Goal: Task Accomplishment & Management: Complete application form

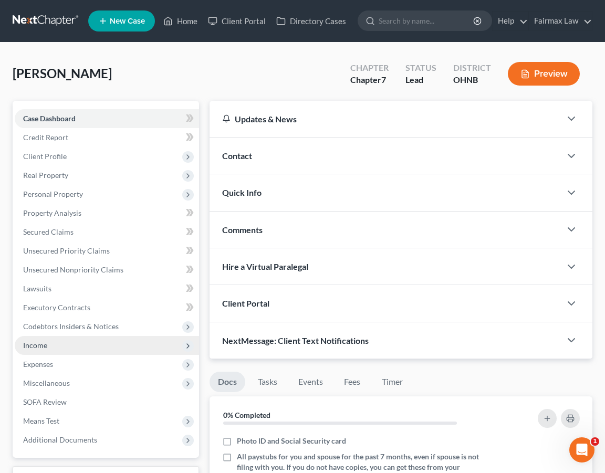
click at [47, 346] on span "Income" at bounding box center [107, 345] width 184 height 19
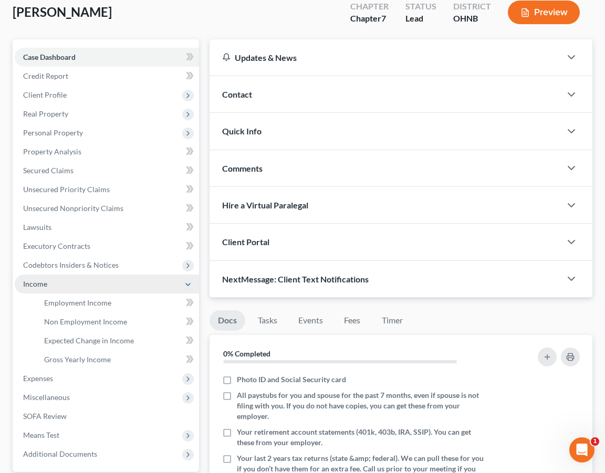
scroll to position [64, 0]
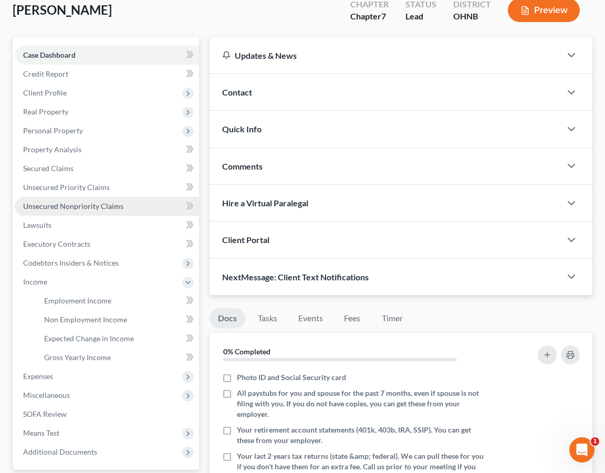
click at [96, 209] on span "Unsecured Nonpriority Claims" at bounding box center [73, 206] width 100 height 9
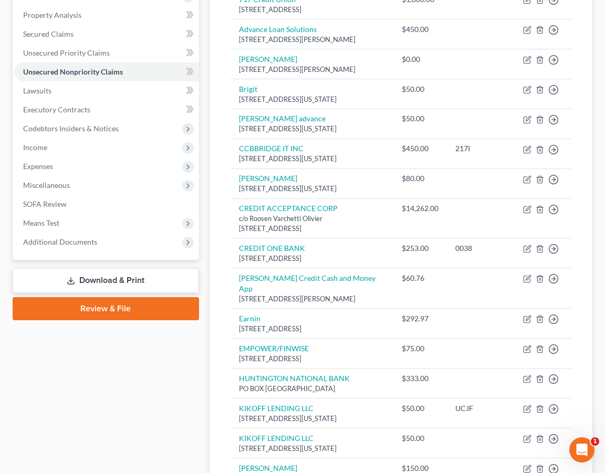
scroll to position [156, 0]
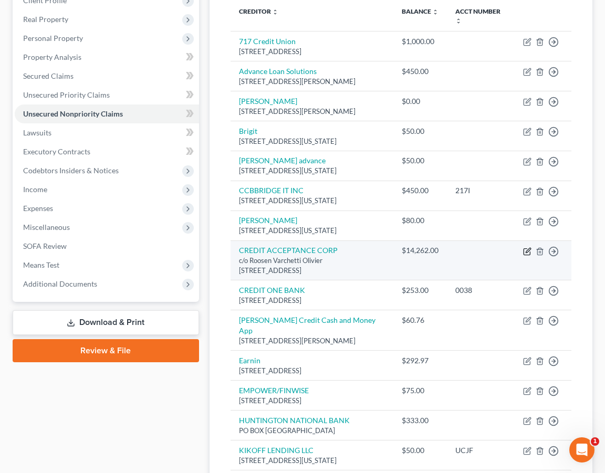
click at [529, 256] on icon "button" at bounding box center [527, 251] width 8 height 8
select select "23"
select select "14"
select select "0"
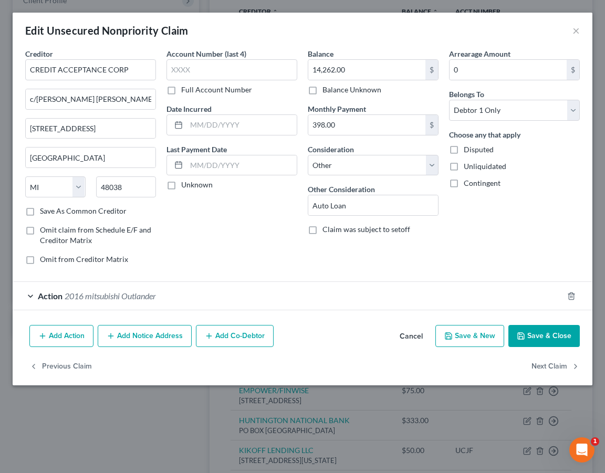
click at [76, 337] on button "Add Action" at bounding box center [61, 336] width 64 height 22
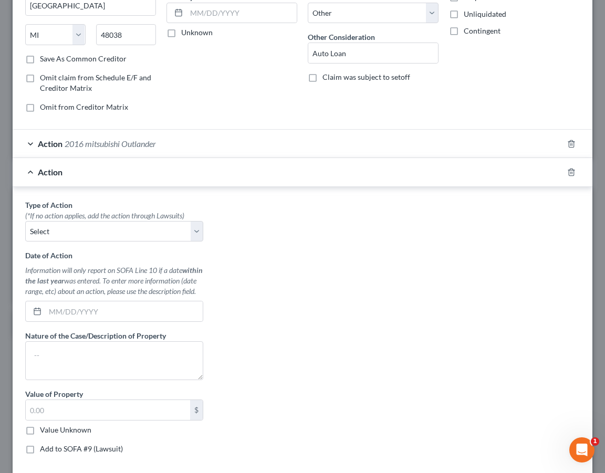
scroll to position [170, 0]
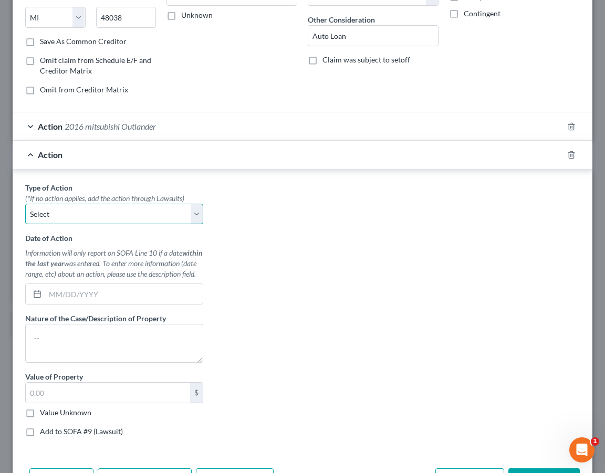
select select "1"
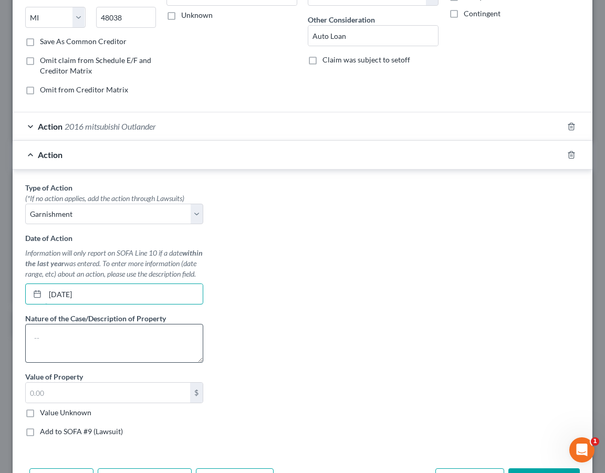
type input "07/01/2025"
click at [69, 363] on textarea at bounding box center [114, 343] width 178 height 39
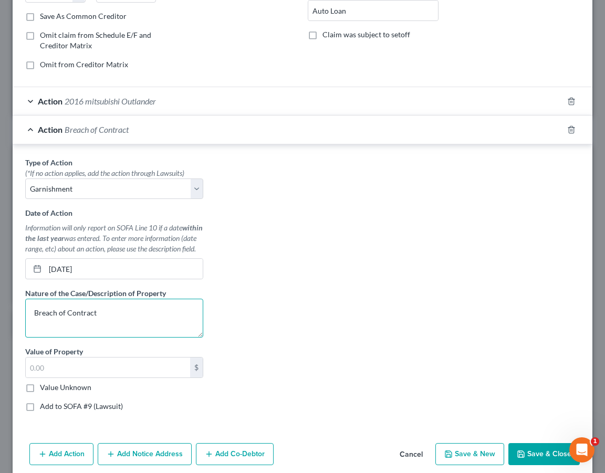
scroll to position [200, 0]
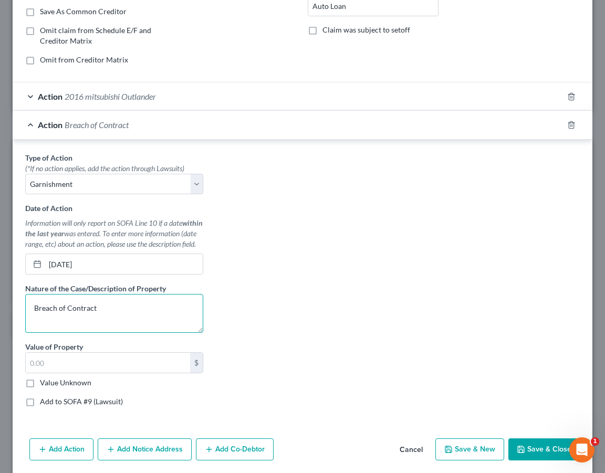
type textarea "Breach of Contract"
click at [520, 453] on button "Save & Close" at bounding box center [544, 450] width 71 height 22
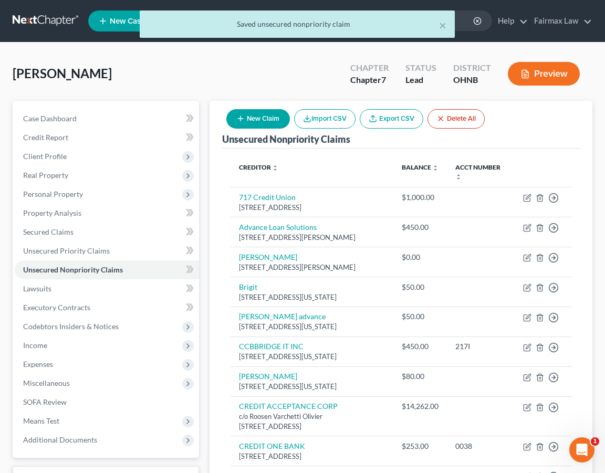
scroll to position [0, 0]
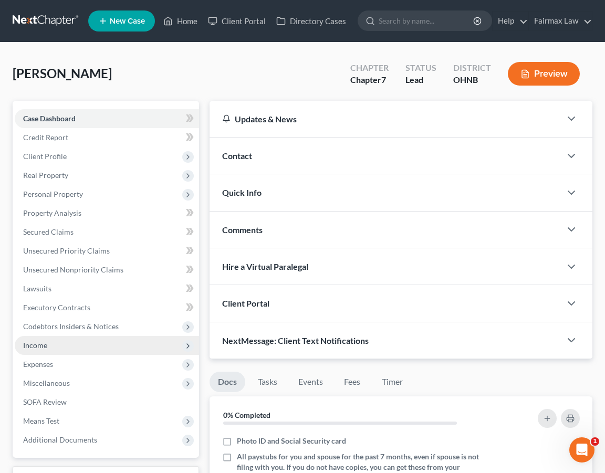
click at [54, 342] on span "Income" at bounding box center [107, 345] width 184 height 19
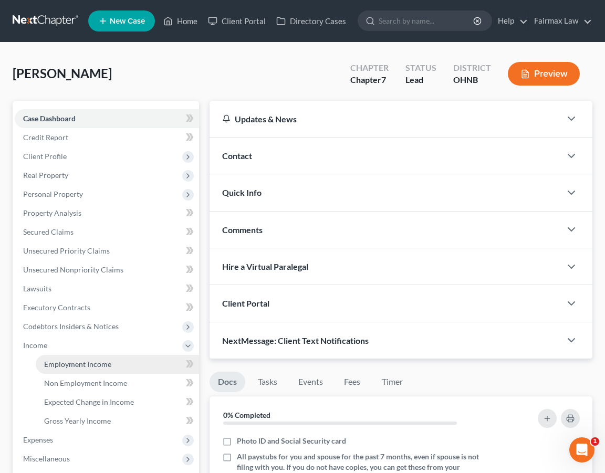
click at [81, 363] on span "Employment Income" at bounding box center [77, 364] width 67 height 9
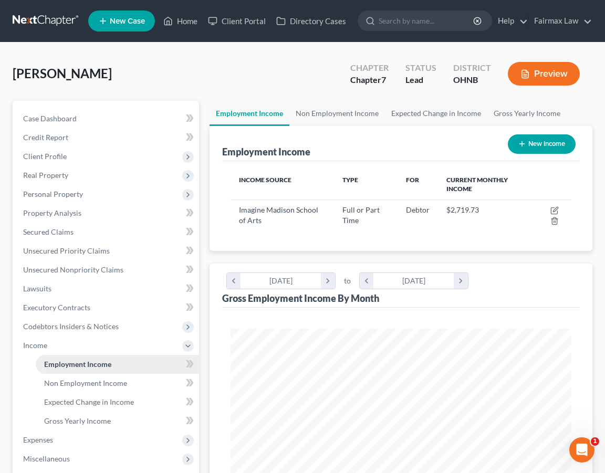
scroll to position [170, 363]
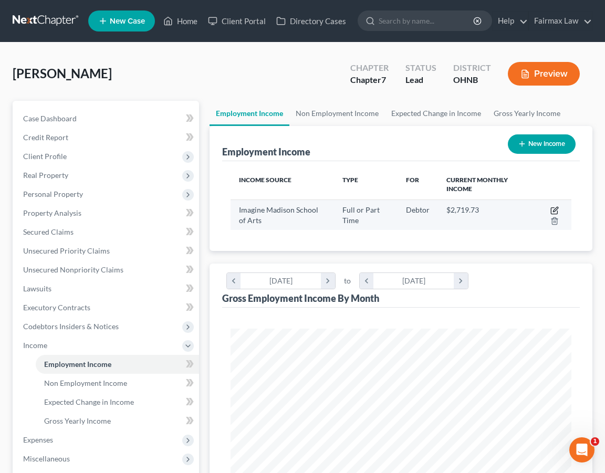
click at [555, 211] on icon "button" at bounding box center [555, 209] width 5 height 5
select select "0"
select select "36"
select select "2"
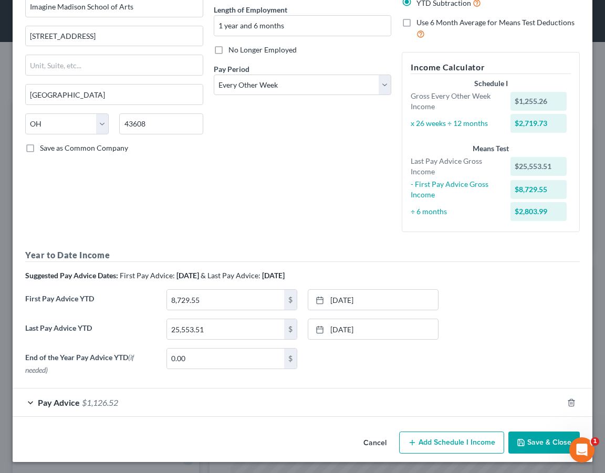
scroll to position [103, 0]
click at [383, 445] on button "Cancel" at bounding box center [375, 443] width 40 height 21
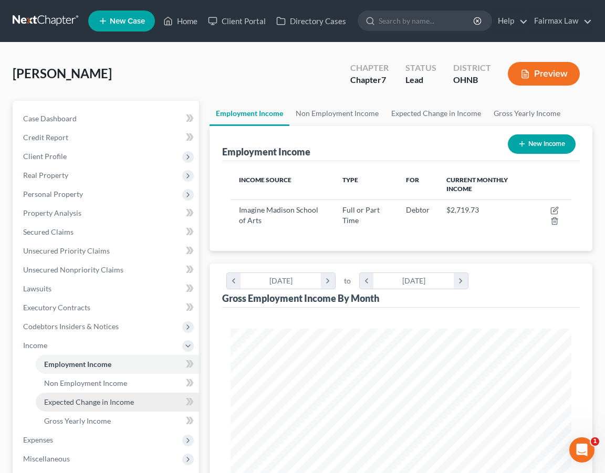
scroll to position [100, 0]
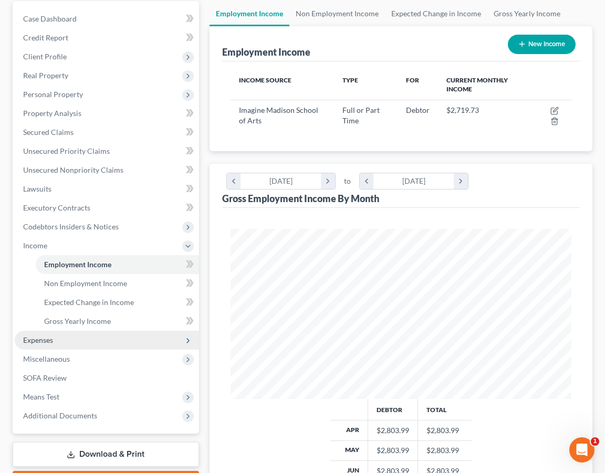
click at [67, 339] on span "Expenses" at bounding box center [107, 340] width 184 height 19
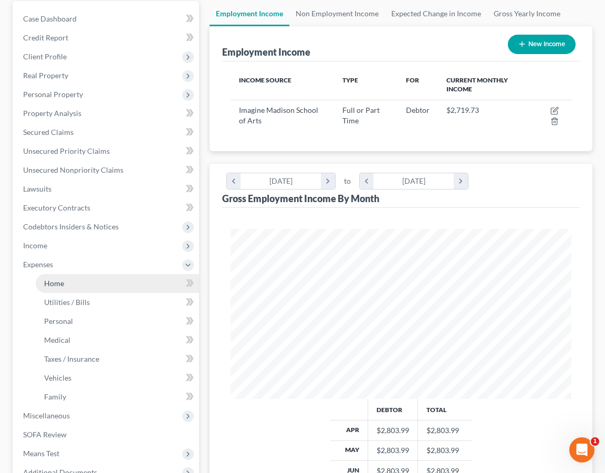
click at [71, 286] on link "Home" at bounding box center [117, 283] width 163 height 19
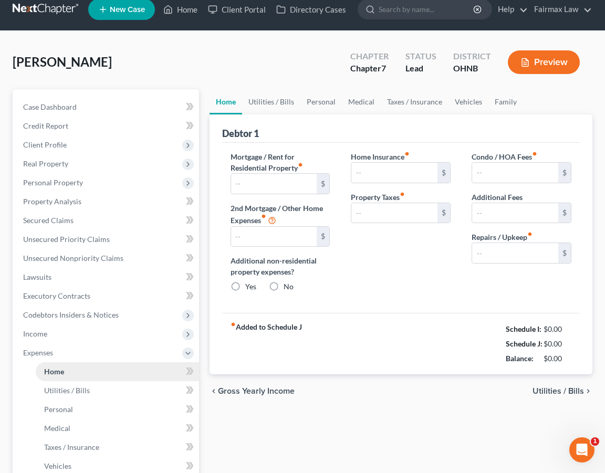
type input "0.00"
radio input "true"
type input "30.00"
type input "0.00"
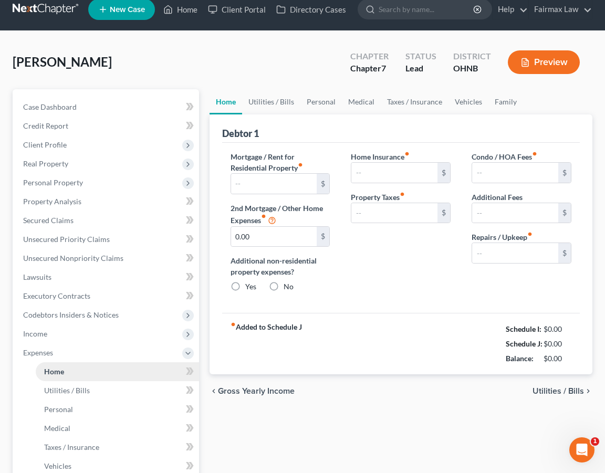
type input "0.00"
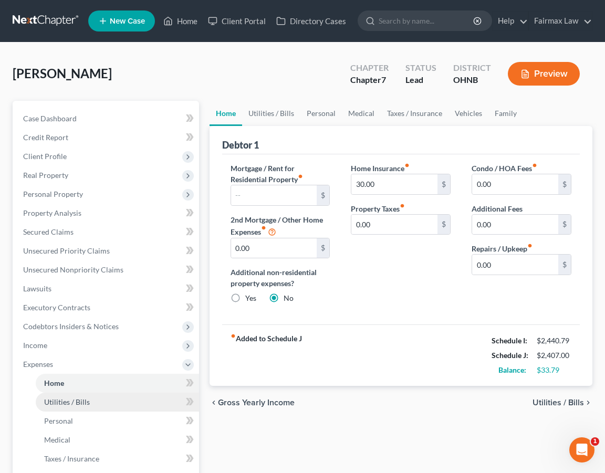
click at [139, 405] on link "Utilities / Bills" at bounding box center [117, 402] width 163 height 19
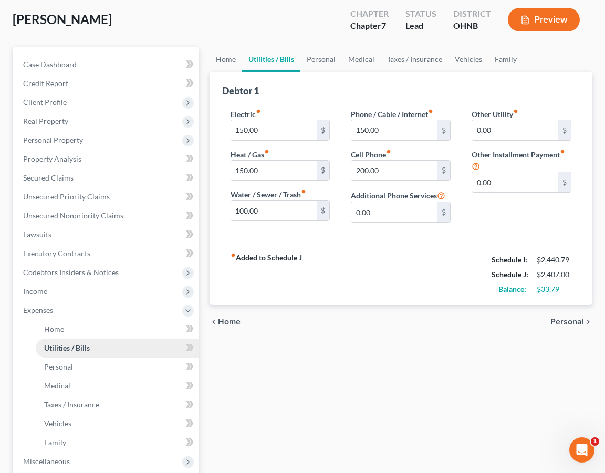
scroll to position [55, 0]
click at [135, 370] on link "Personal" at bounding box center [117, 366] width 163 height 19
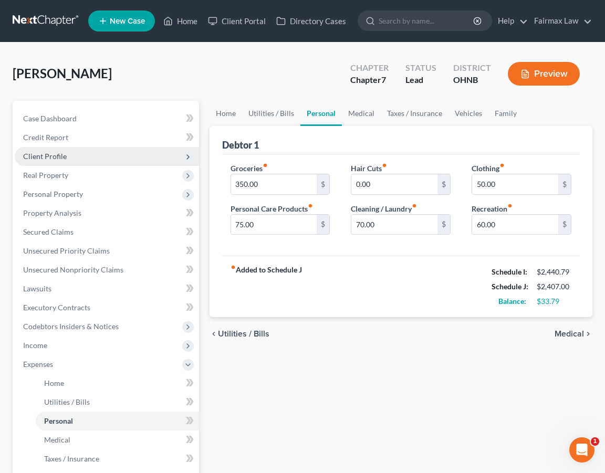
click at [142, 154] on span "Client Profile" at bounding box center [107, 156] width 184 height 19
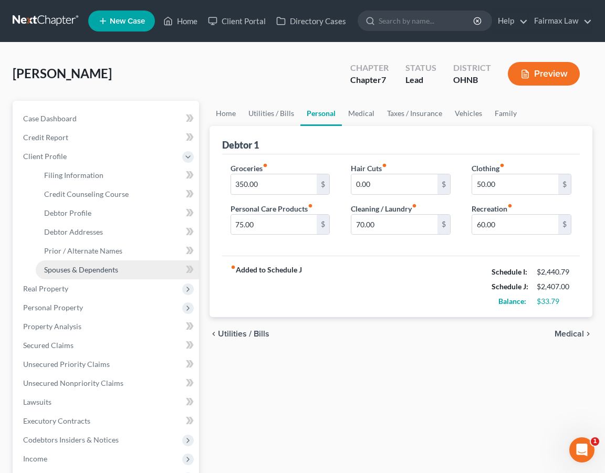
click at [105, 266] on span "Spouses & Dependents" at bounding box center [81, 269] width 74 height 9
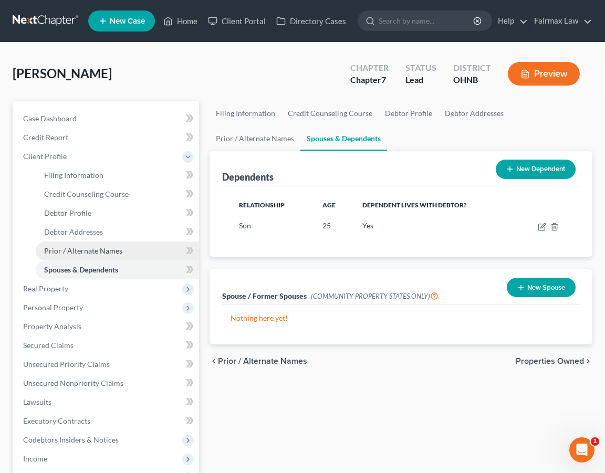
click at [108, 252] on span "Prior / Alternate Names" at bounding box center [83, 250] width 78 height 9
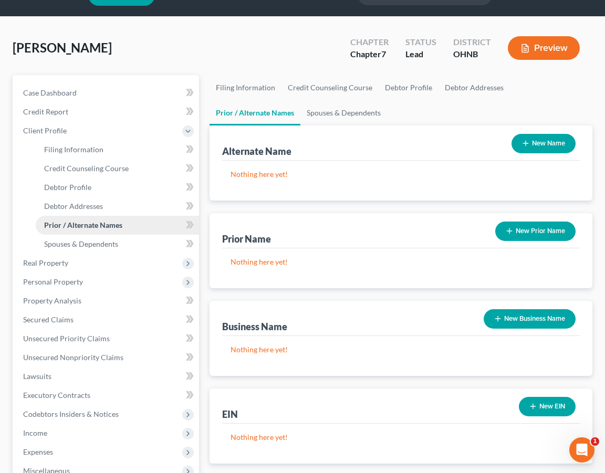
scroll to position [28, 0]
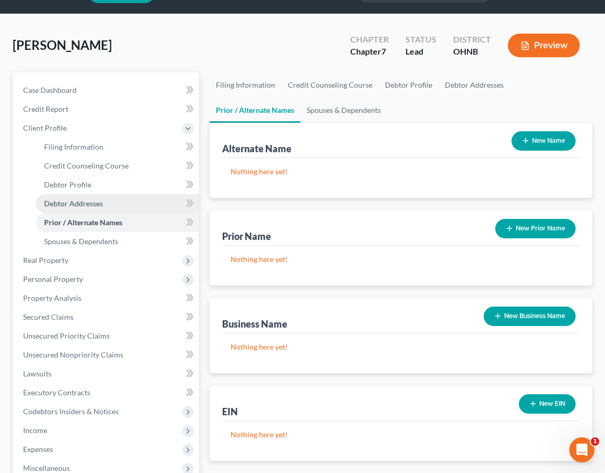
click at [127, 199] on link "Debtor Addresses" at bounding box center [117, 203] width 163 height 19
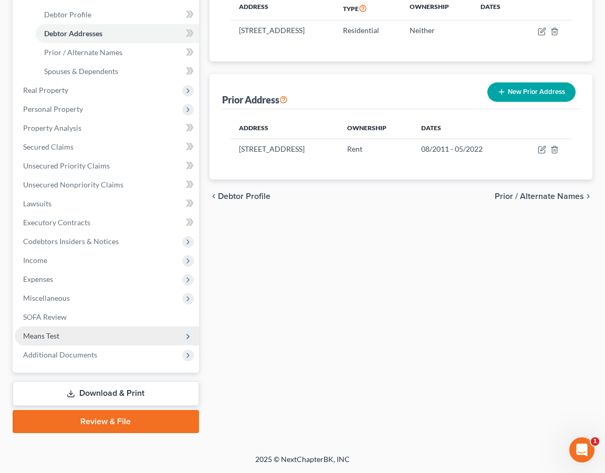
click at [79, 336] on span "Means Test" at bounding box center [107, 336] width 184 height 19
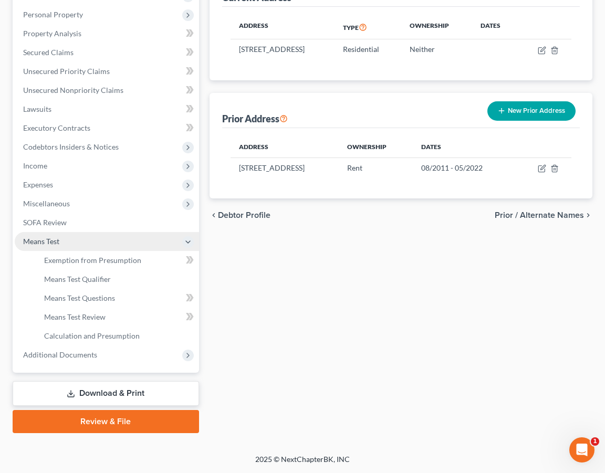
scroll to position [180, 0]
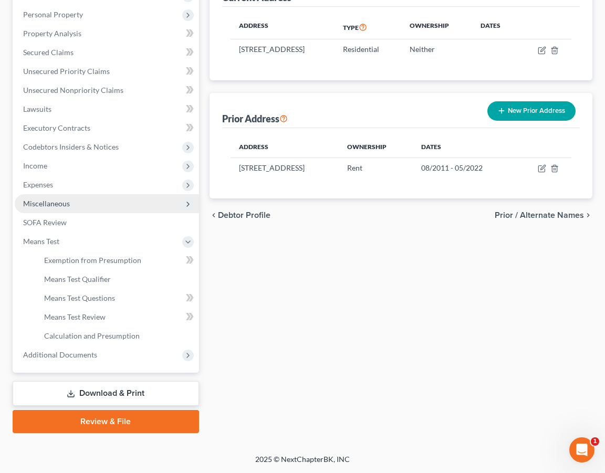
click at [78, 204] on span "Miscellaneous" at bounding box center [107, 203] width 184 height 19
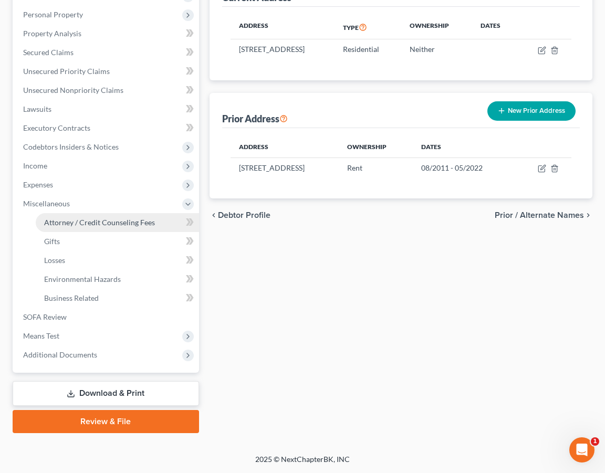
click at [73, 223] on span "Attorney / Credit Counseling Fees" at bounding box center [99, 222] width 111 height 9
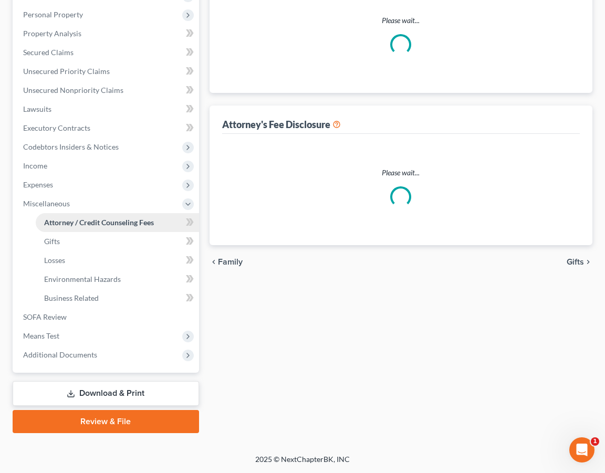
scroll to position [1, 0]
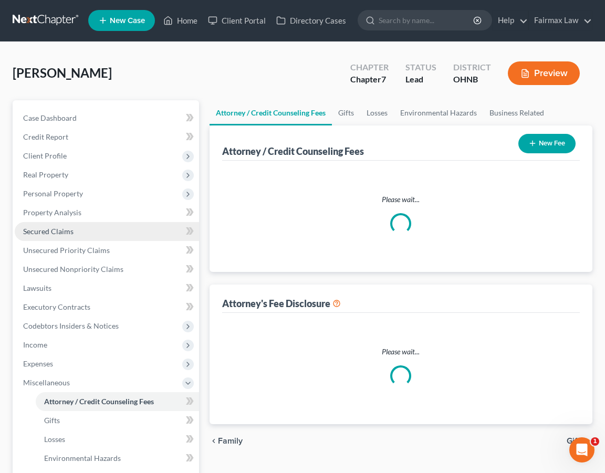
select select "1"
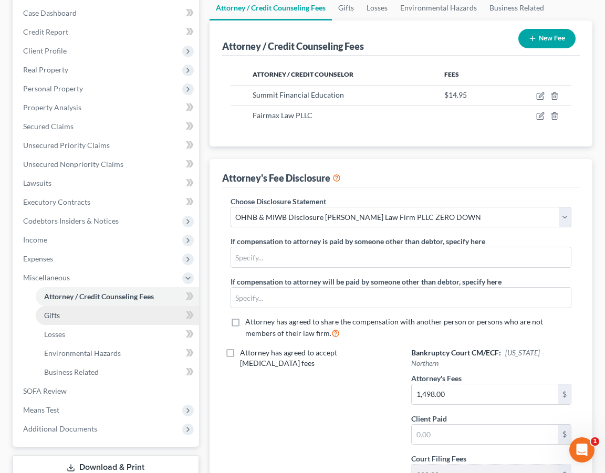
scroll to position [92, 0]
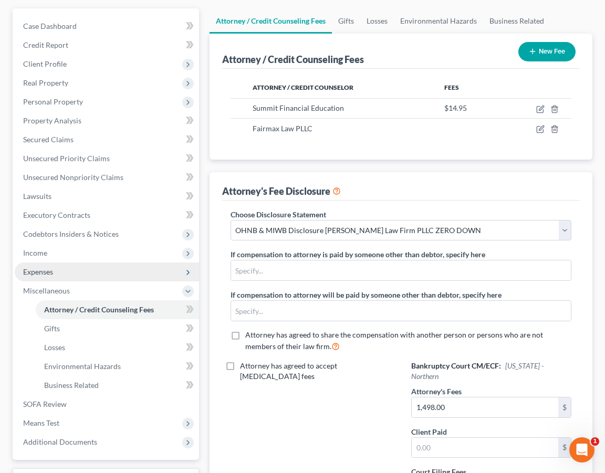
click at [85, 271] on span "Expenses" at bounding box center [107, 272] width 184 height 19
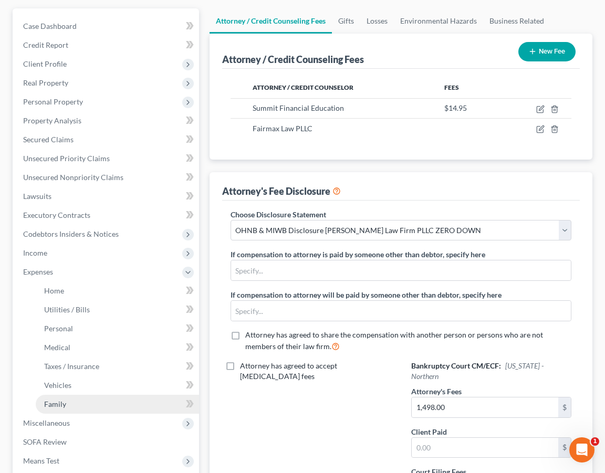
click at [65, 408] on span "Family" at bounding box center [55, 404] width 22 height 9
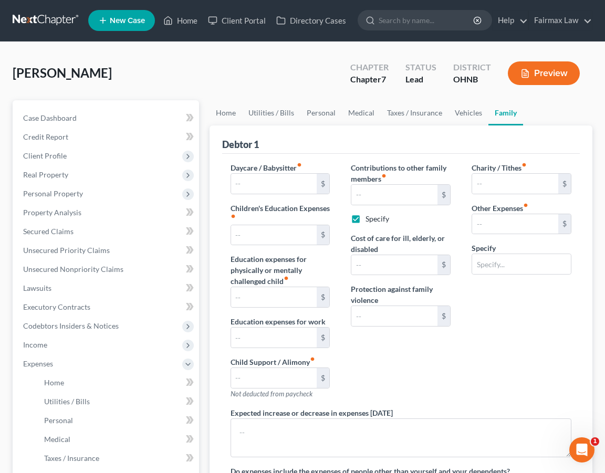
type input "0.00"
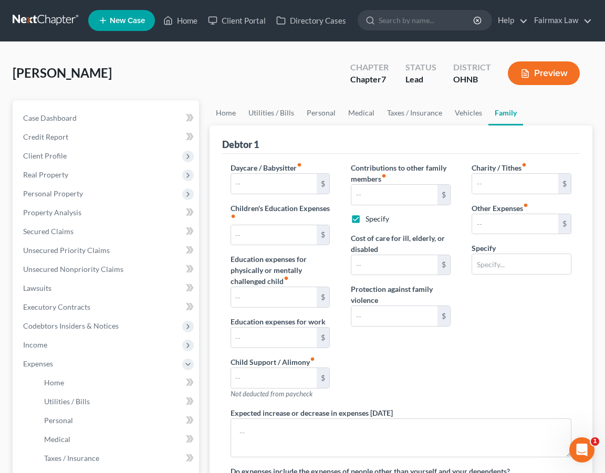
type input "75.00"
checkbox input "true"
type input "0.00"
type input "150.00"
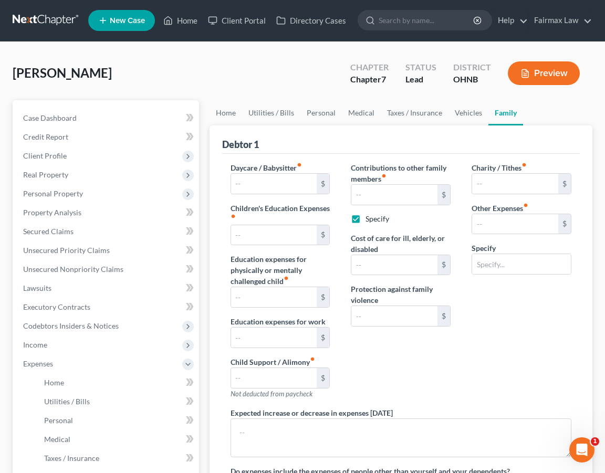
type input "180.00"
type input "Attorney Fees for Bankruptcy"
radio input "true"
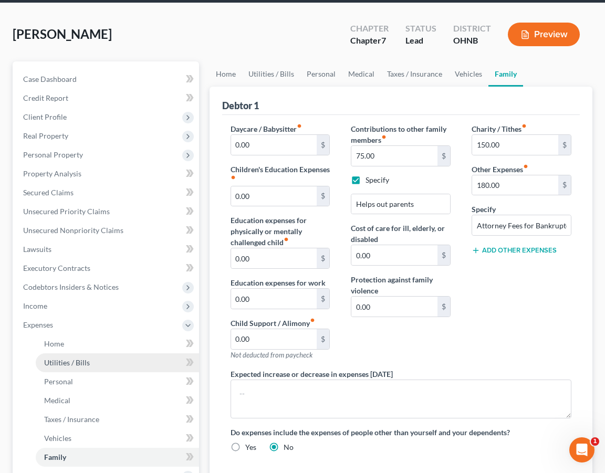
scroll to position [40, 0]
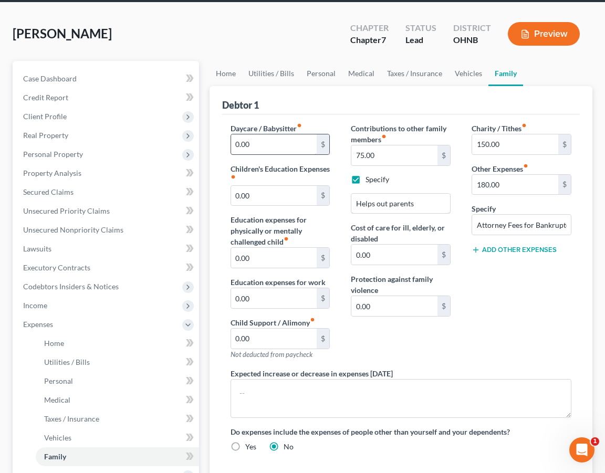
drag, startPoint x: 393, startPoint y: 202, endPoint x: 261, endPoint y: 144, distance: 144.5
click at [261, 144] on div "Daycare / Babysitter fiber_manual_record 0.00 $ Children's Education Expenses f…" at bounding box center [401, 292] width 362 height 338
click at [366, 182] on label "Specify" at bounding box center [378, 179] width 24 height 11
click at [370, 181] on input "Specify" at bounding box center [373, 177] width 7 height 7
checkbox input "false"
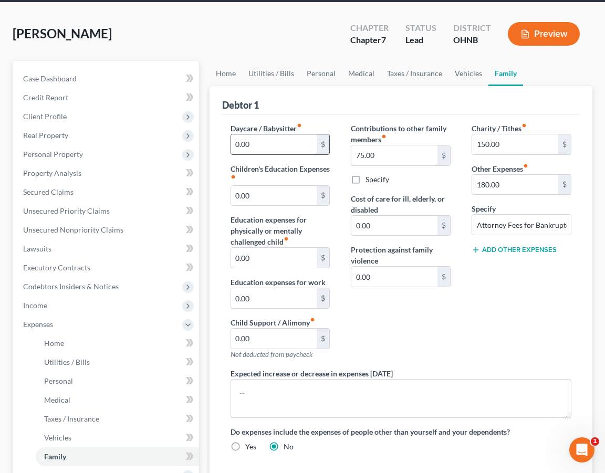
drag, startPoint x: 397, startPoint y: 150, endPoint x: 309, endPoint y: 148, distance: 87.8
click at [311, 150] on div "Daycare / Babysitter fiber_manual_record 0.00 $ Children's Education Expenses f…" at bounding box center [401, 292] width 362 height 338
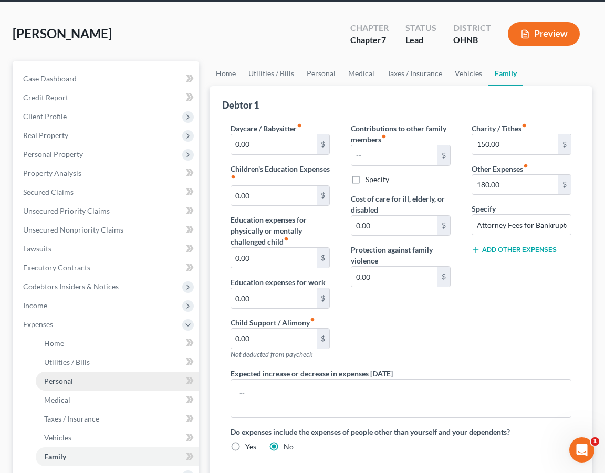
click at [81, 385] on link "Personal" at bounding box center [117, 381] width 163 height 19
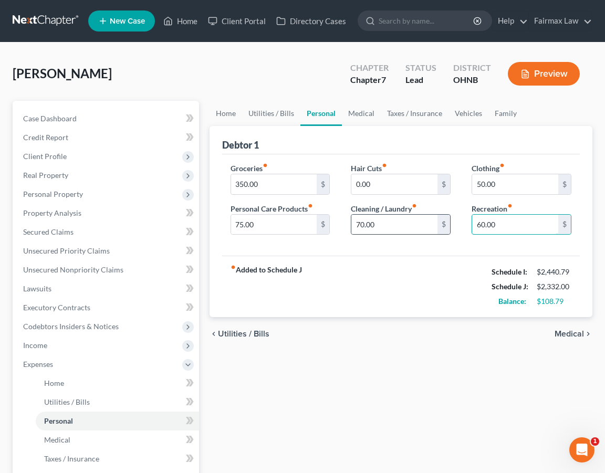
drag, startPoint x: 511, startPoint y: 226, endPoint x: 446, endPoint y: 225, distance: 64.6
click at [446, 225] on div "Groceries fiber_manual_record 350.00 $ Personal Care Products fiber_manual_reco…" at bounding box center [401, 203] width 362 height 81
type input "130.00"
click at [313, 376] on div "Home Utilities / Bills Personal Medical Taxes / Insurance Vehicles Family Debto…" at bounding box center [401, 376] width 394 height 550
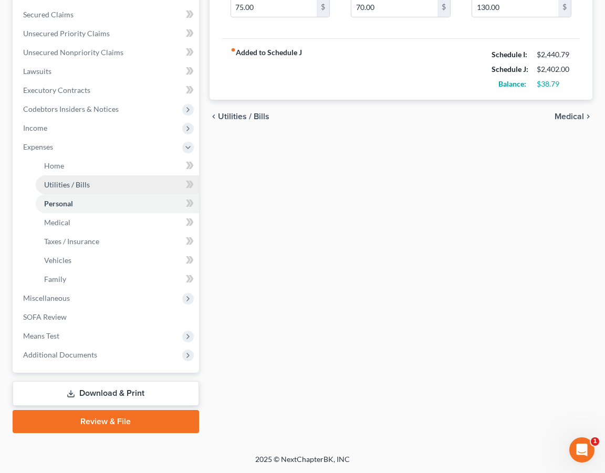
scroll to position [218, 0]
click at [111, 185] on link "Utilities / Bills" at bounding box center [117, 184] width 163 height 19
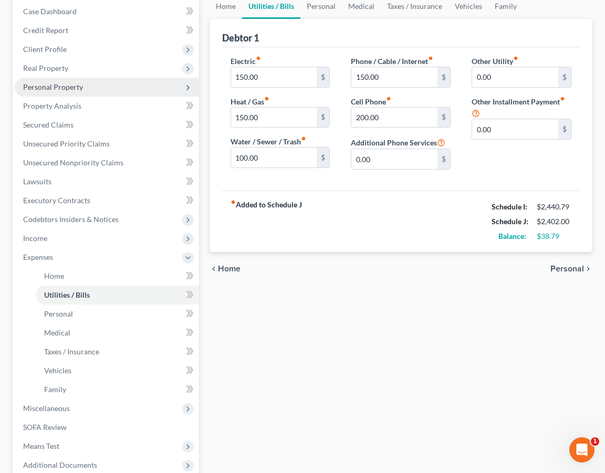
scroll to position [108, 0]
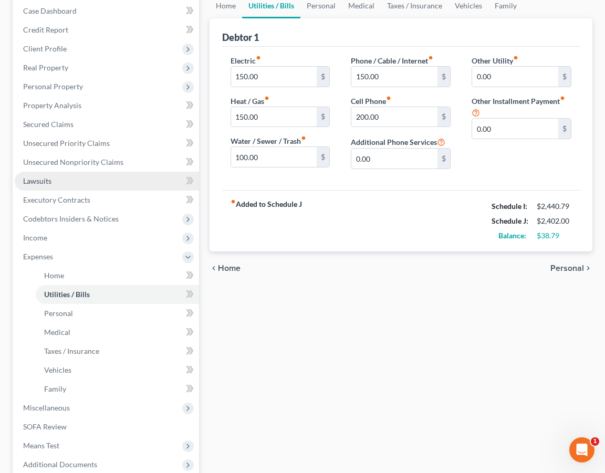
click at [89, 184] on link "Lawsuits" at bounding box center [107, 181] width 184 height 19
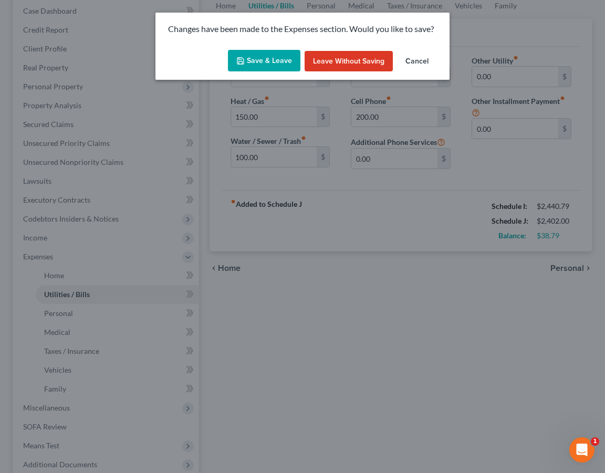
click at [256, 59] on button "Save & Leave" at bounding box center [264, 61] width 73 height 22
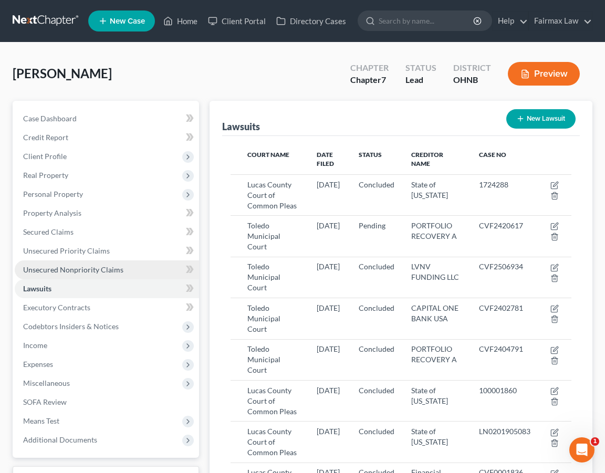
click at [132, 269] on link "Unsecured Nonpriority Claims" at bounding box center [107, 270] width 184 height 19
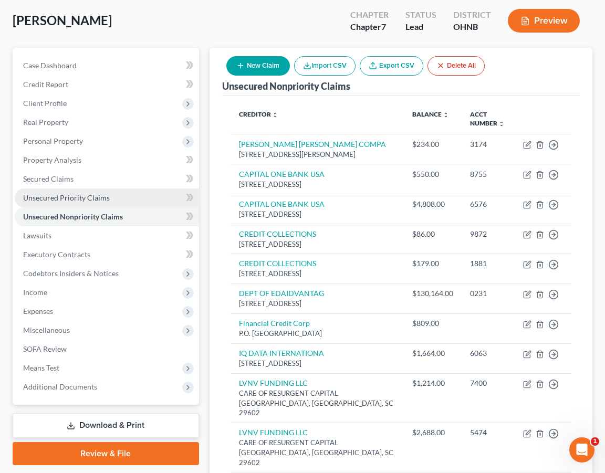
scroll to position [46, 0]
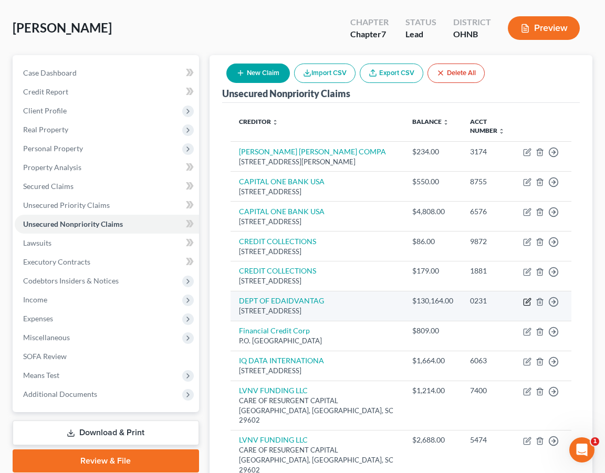
click at [528, 303] on icon "button" at bounding box center [528, 300] width 5 height 5
select select "48"
select select "17"
select select "0"
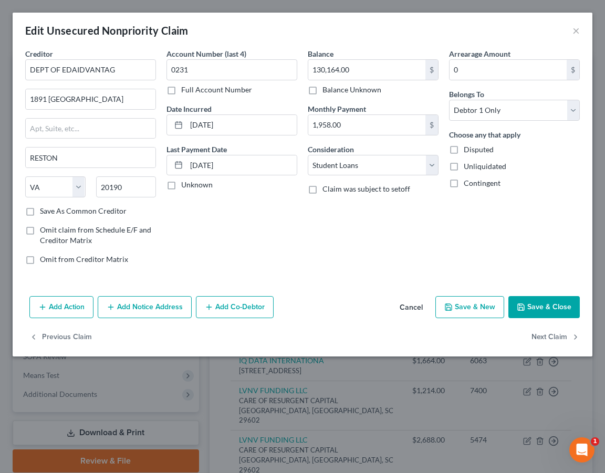
click at [546, 310] on button "Save & Close" at bounding box center [544, 307] width 71 height 22
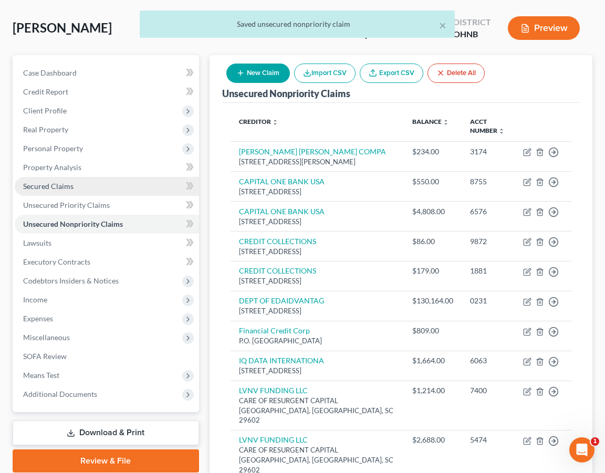
click at [94, 187] on link "Secured Claims" at bounding box center [107, 186] width 184 height 19
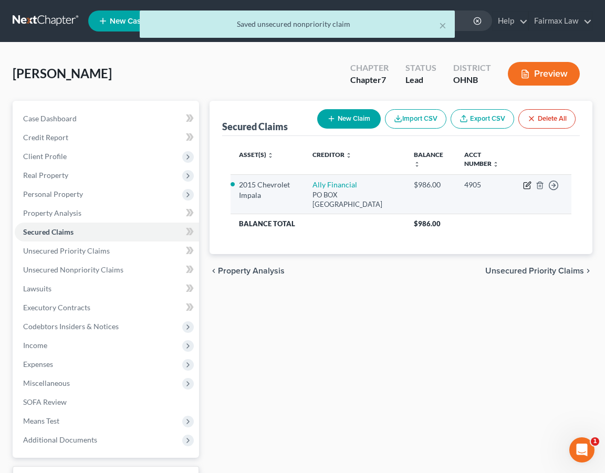
click at [527, 186] on icon "button" at bounding box center [527, 185] width 8 height 8
select select "24"
select select "4"
select select "2"
select select "0"
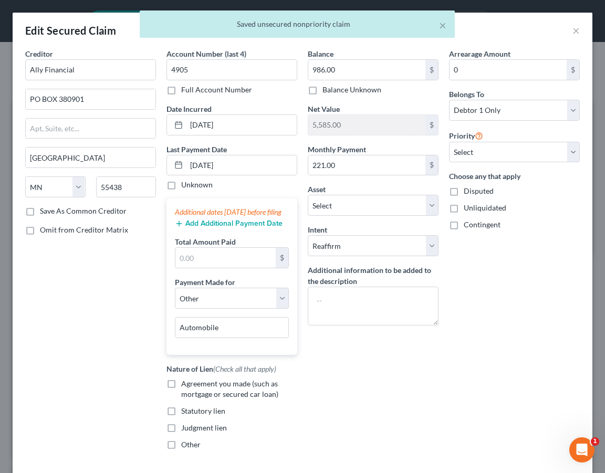
click at [181, 395] on label "Agreement you made (such as mortgage or secured car loan)" at bounding box center [239, 389] width 116 height 21
click at [185, 386] on input "Agreement you made (such as mortgage or secured car loan)" at bounding box center [188, 382] width 7 height 7
checkbox input "true"
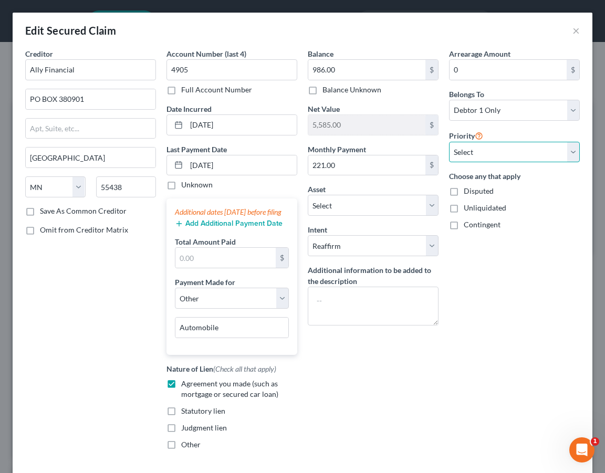
select select "0"
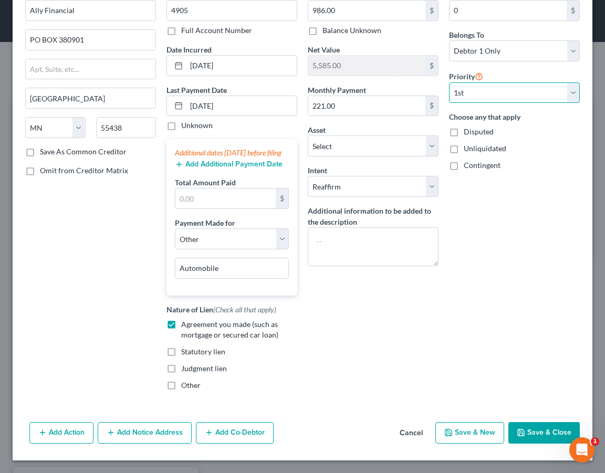
scroll to position [70, 0]
click at [532, 435] on button "Save & Close" at bounding box center [544, 433] width 71 height 22
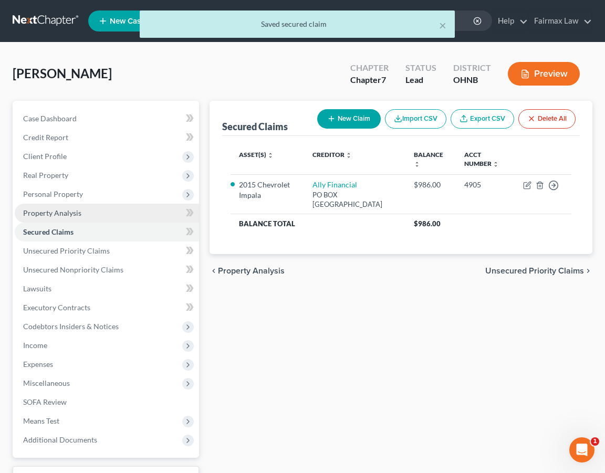
click at [69, 215] on span "Property Analysis" at bounding box center [52, 213] width 58 height 9
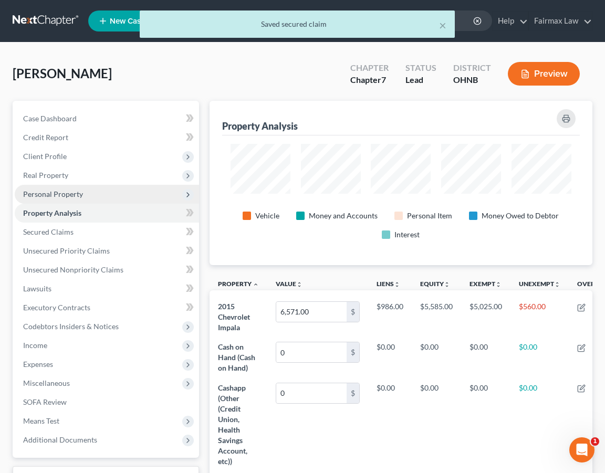
scroll to position [164, 384]
click at [88, 191] on span "Personal Property" at bounding box center [107, 194] width 184 height 19
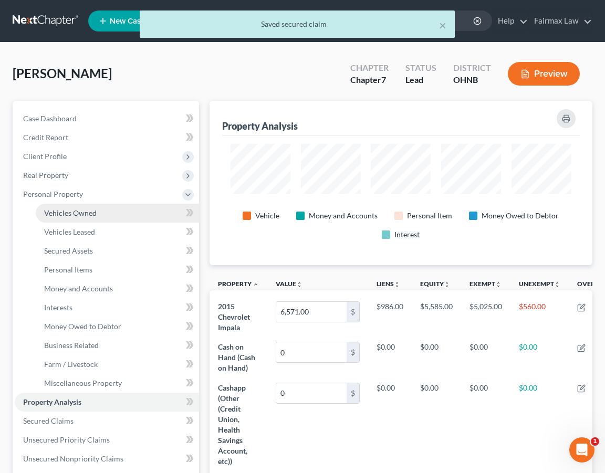
click at [89, 210] on span "Vehicles Owned" at bounding box center [70, 213] width 53 height 9
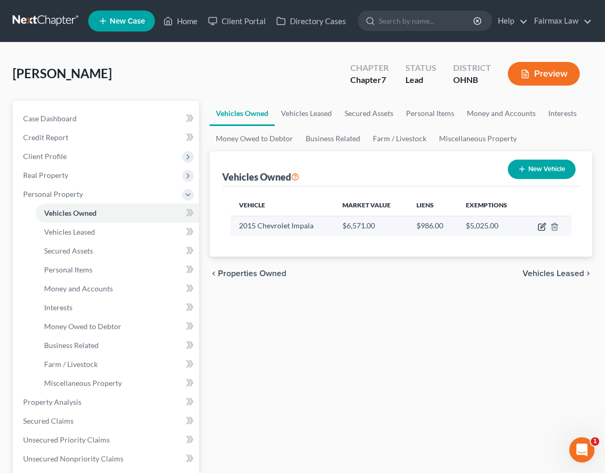
click at [539, 228] on icon "button" at bounding box center [542, 227] width 6 height 6
select select "0"
select select "11"
select select "1"
select select "0"
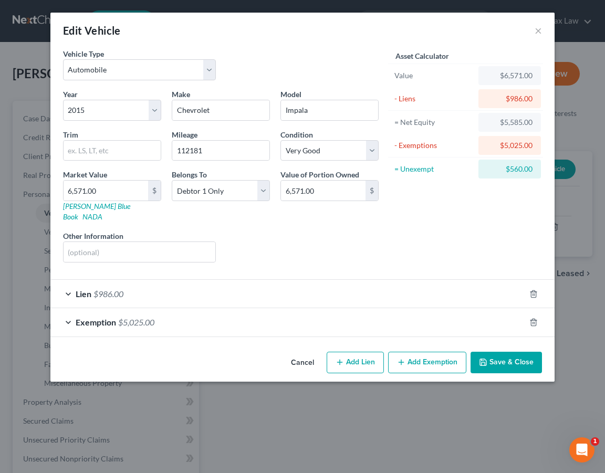
click at [358, 290] on div "Lien $986.00" at bounding box center [287, 294] width 475 height 28
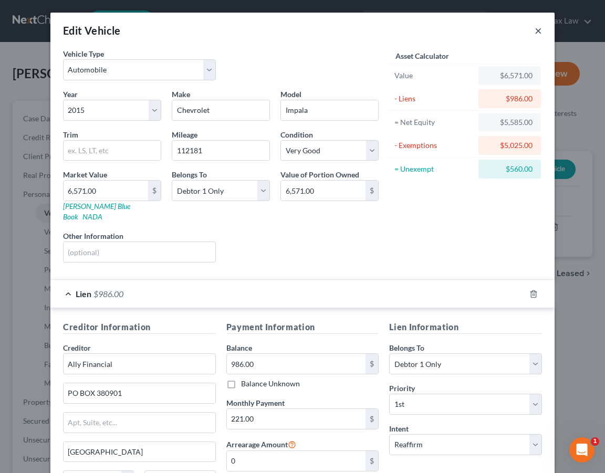
click at [536, 32] on button "×" at bounding box center [538, 30] width 7 height 13
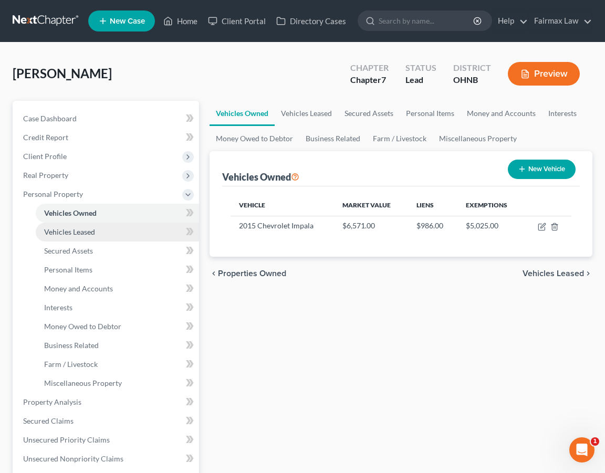
click at [117, 231] on link "Vehicles Leased" at bounding box center [117, 232] width 163 height 19
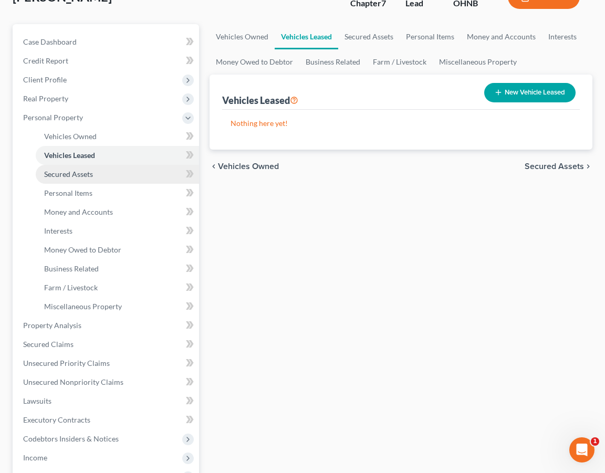
click at [111, 170] on link "Secured Assets" at bounding box center [117, 174] width 163 height 19
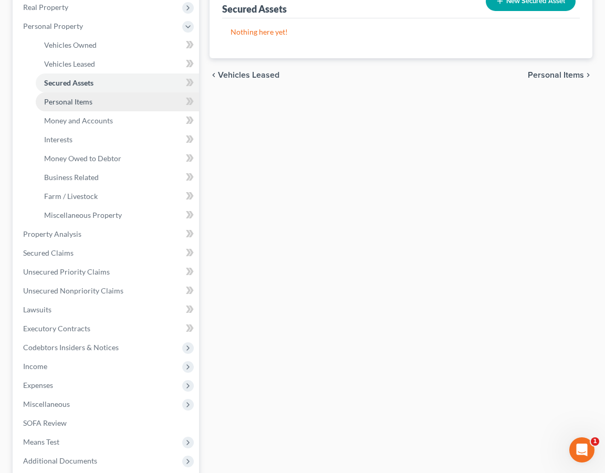
click at [104, 100] on link "Personal Items" at bounding box center [117, 101] width 163 height 19
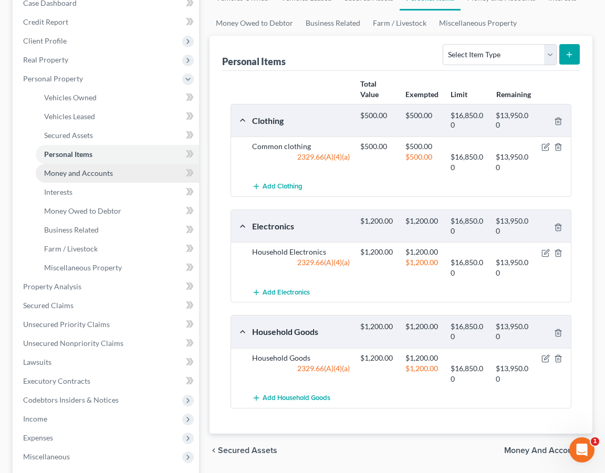
click at [102, 175] on span "Money and Accounts" at bounding box center [78, 173] width 69 height 9
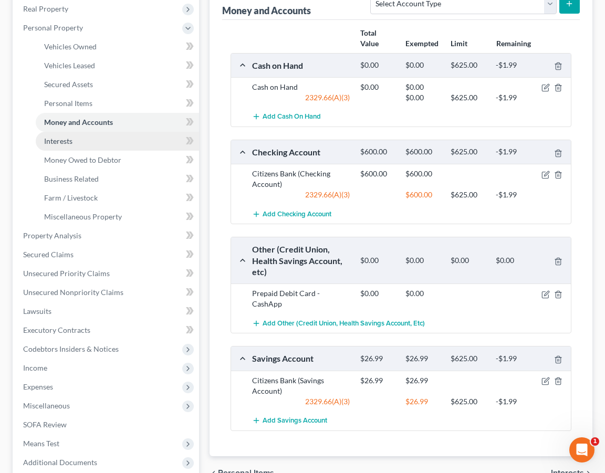
click at [101, 150] on link "Interests" at bounding box center [117, 141] width 163 height 19
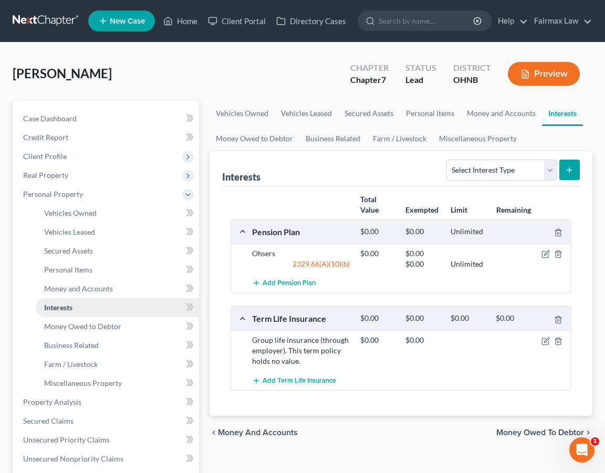
scroll to position [30, 0]
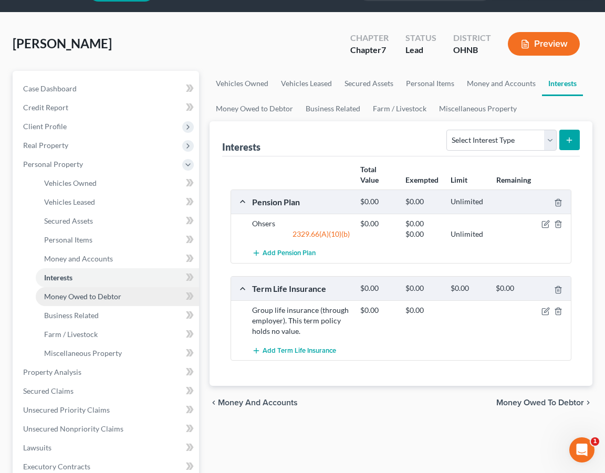
click at [131, 294] on link "Money Owed to Debtor" at bounding box center [117, 296] width 163 height 19
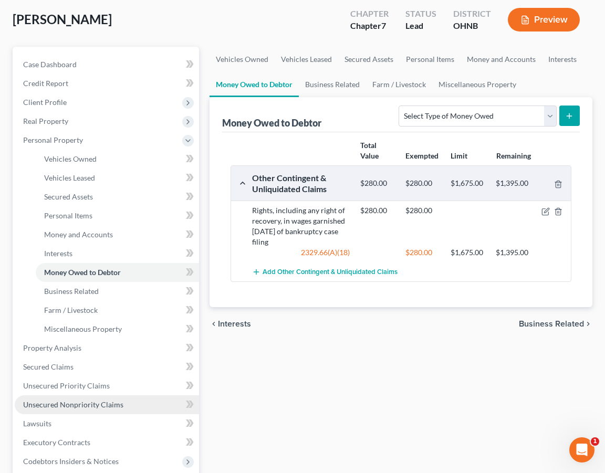
scroll to position [274, 0]
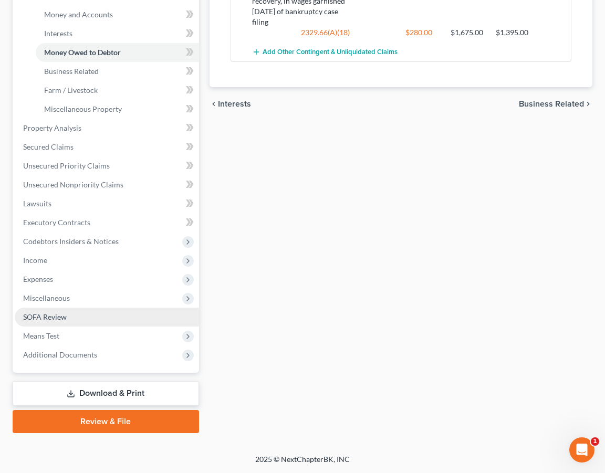
click at [92, 312] on link "SOFA Review" at bounding box center [107, 317] width 184 height 19
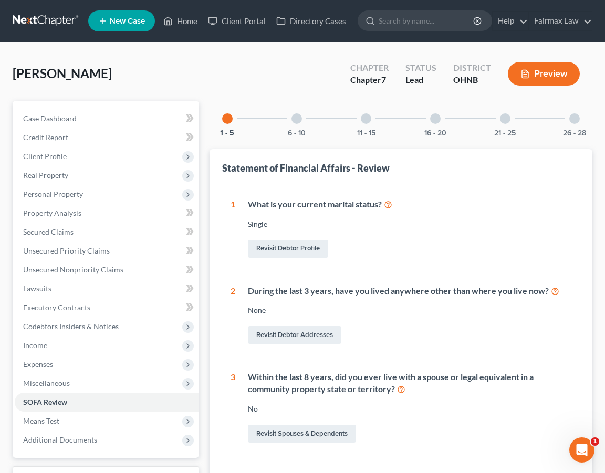
click at [299, 123] on div at bounding box center [297, 118] width 11 height 11
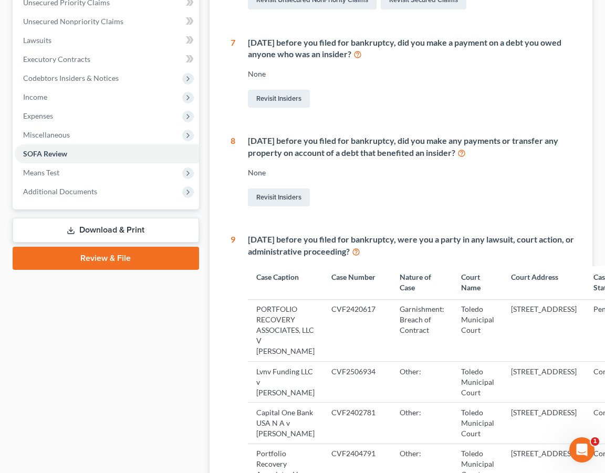
scroll to position [231, 0]
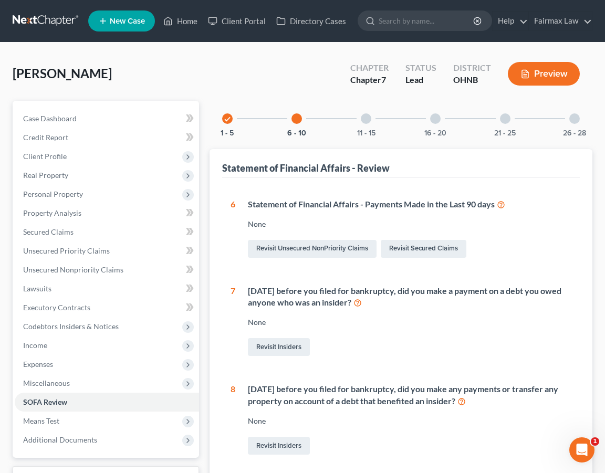
click at [563, 126] on div "26 - 28" at bounding box center [575, 119] width 36 height 36
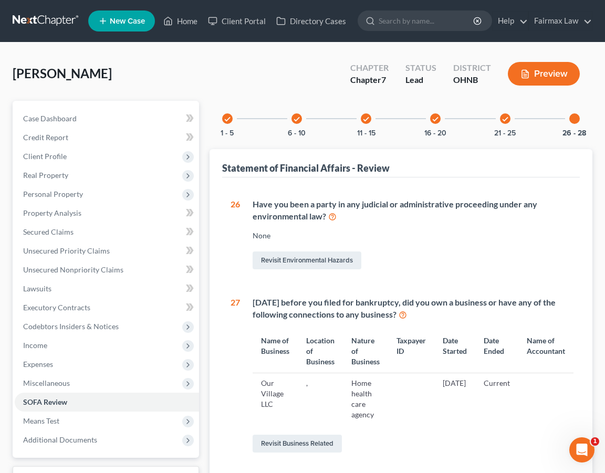
click at [302, 128] on div "check 6 - 10" at bounding box center [297, 119] width 36 height 36
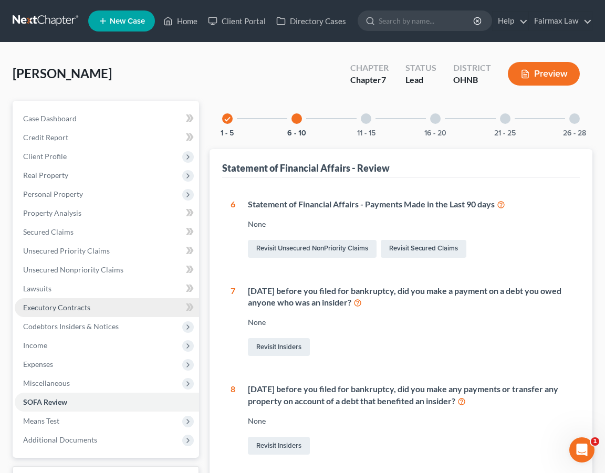
scroll to position [0, 0]
click at [65, 307] on span "Executory Contracts" at bounding box center [56, 307] width 67 height 9
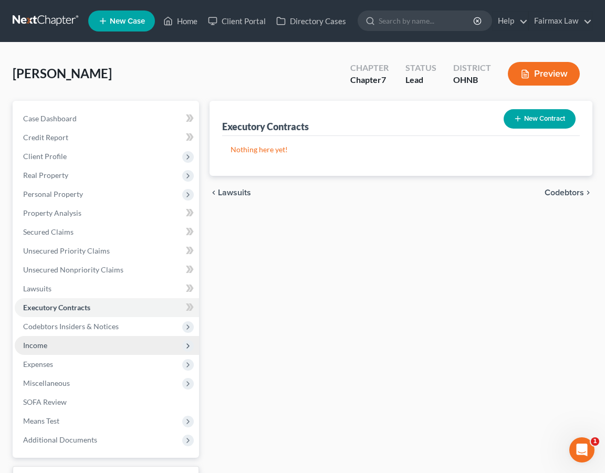
click at [59, 338] on span "Income" at bounding box center [107, 345] width 184 height 19
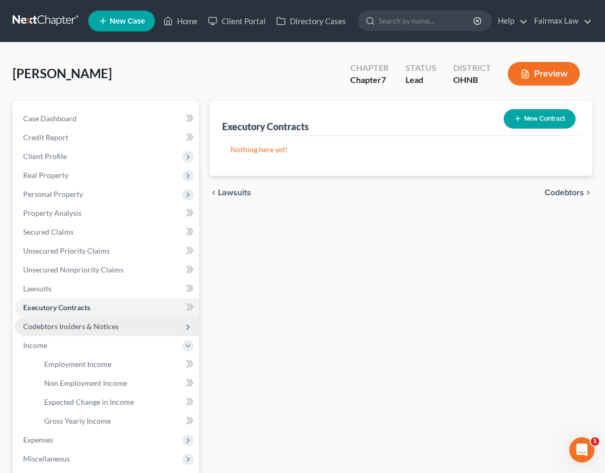
click at [59, 329] on span "Codebtors Insiders & Notices" at bounding box center [71, 326] width 96 height 9
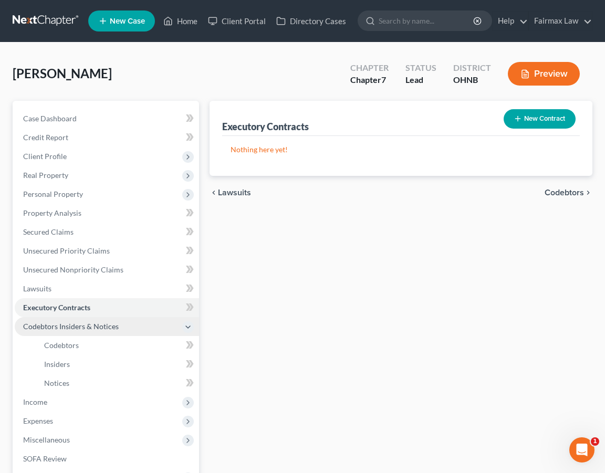
click at [59, 328] on span "Codebtors Insiders & Notices" at bounding box center [71, 326] width 96 height 9
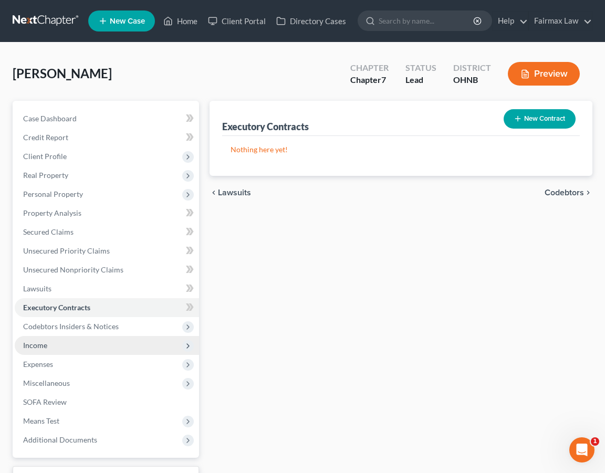
click at [56, 348] on span "Income" at bounding box center [107, 345] width 184 height 19
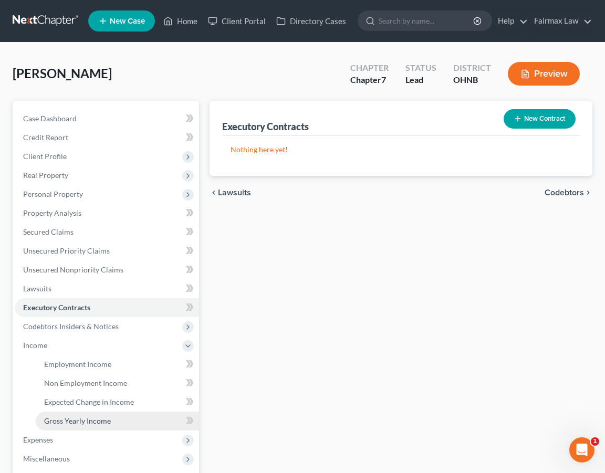
click at [64, 422] on span "Gross Yearly Income" at bounding box center [77, 421] width 67 height 9
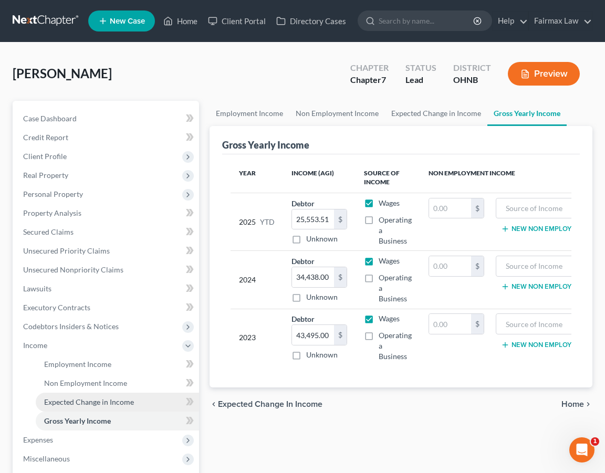
click at [66, 407] on link "Expected Change in Income" at bounding box center [117, 402] width 163 height 19
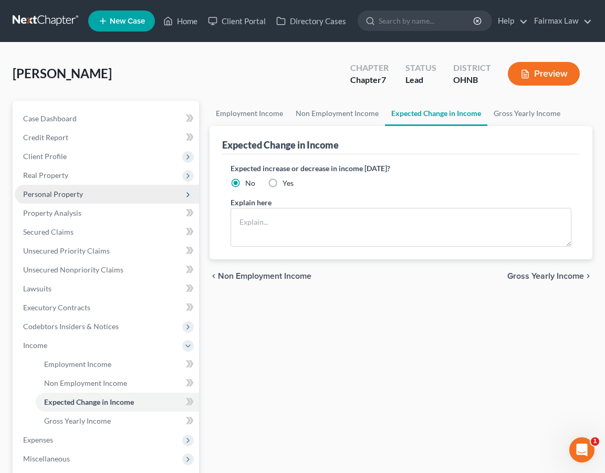
click at [107, 193] on span "Personal Property" at bounding box center [107, 194] width 184 height 19
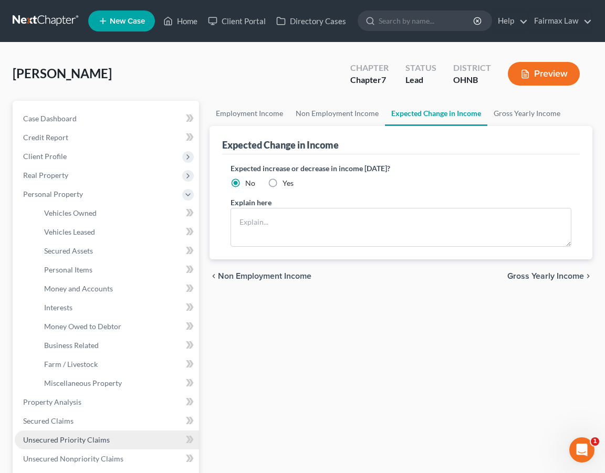
click at [71, 439] on span "Unsecured Priority Claims" at bounding box center [66, 440] width 87 height 9
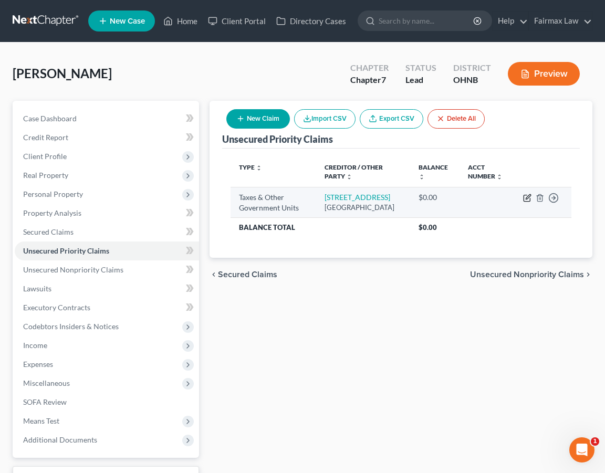
click at [524, 201] on icon "button" at bounding box center [527, 198] width 6 height 6
select select "2"
select select "36"
select select "0"
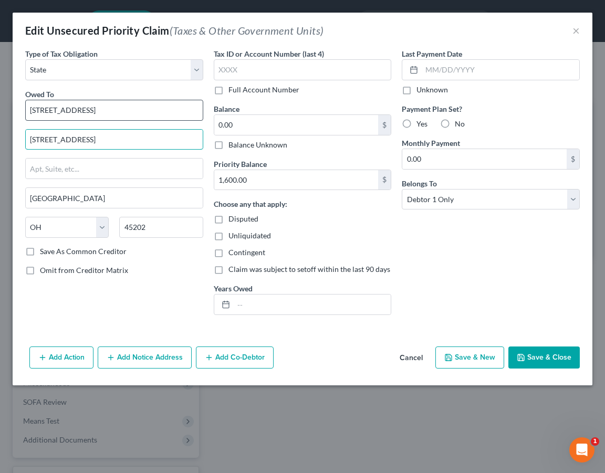
type input "[STREET_ADDRESS]"
drag, startPoint x: 104, startPoint y: 112, endPoint x: -108, endPoint y: 111, distance: 211.7
click at [0, 111] on html "Home New Case Client Portal Directory Cases Fairmax Law [EMAIL_ADDRESS][DOMAIN_…" at bounding box center [302, 279] width 605 height 559
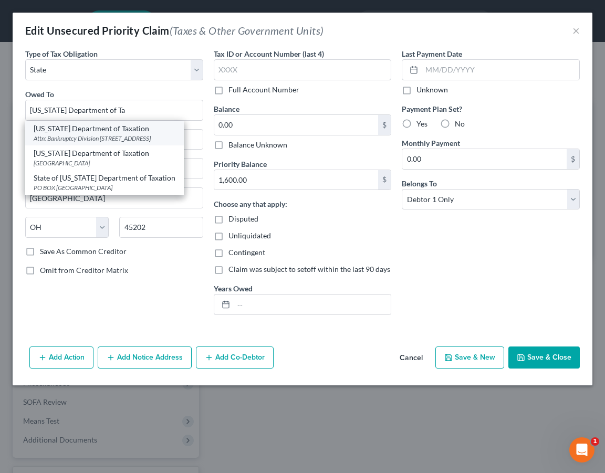
click at [54, 132] on div "[US_STATE] Department of Taxation" at bounding box center [105, 128] width 142 height 11
type input "[US_STATE] Department of Taxation"
type input "Attn: Bankruptcy Division"
type input "PO Box 530"
type input "Columbus"
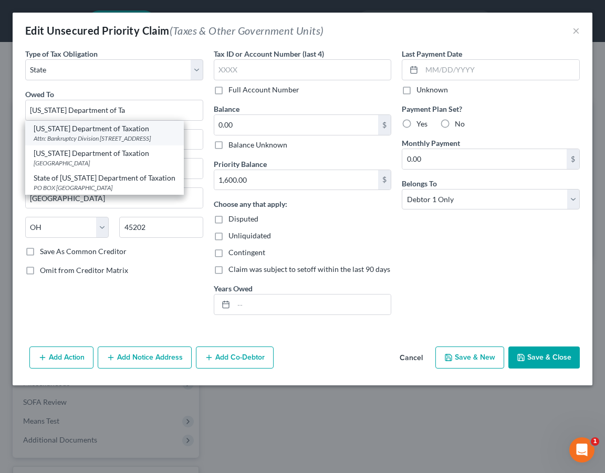
type input "43216"
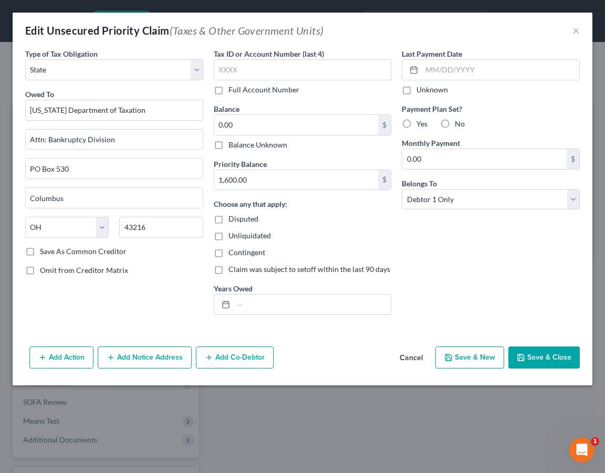
click at [553, 364] on button "Save & Close" at bounding box center [544, 358] width 71 height 22
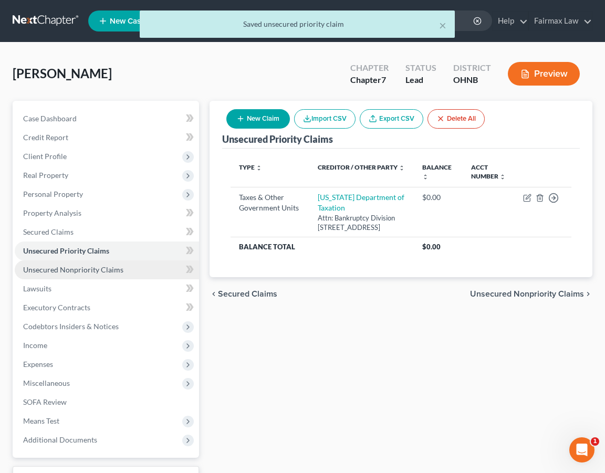
click at [82, 265] on span "Unsecured Nonpriority Claims" at bounding box center [73, 269] width 100 height 9
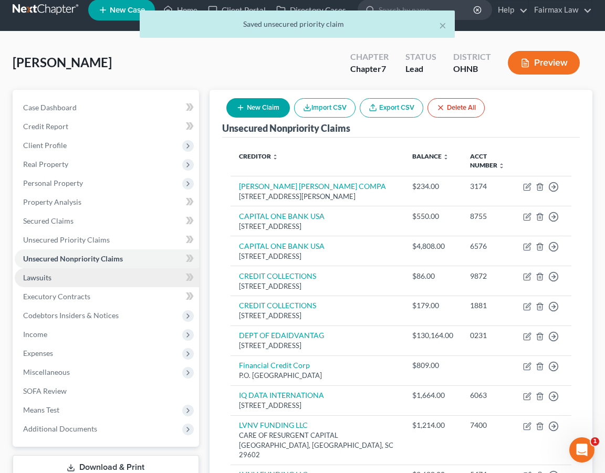
scroll to position [12, 0]
click at [81, 272] on link "Lawsuits" at bounding box center [107, 277] width 184 height 19
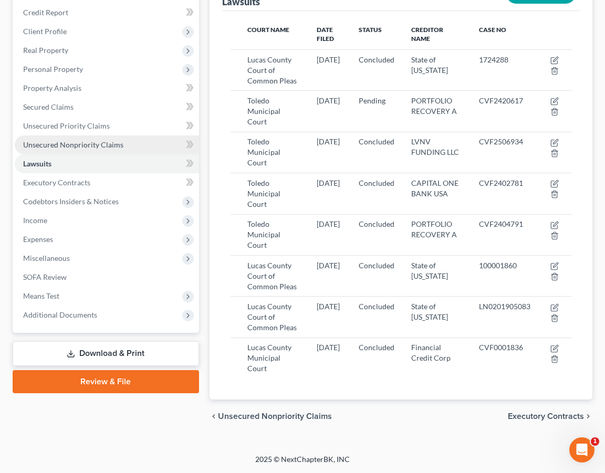
scroll to position [125, 0]
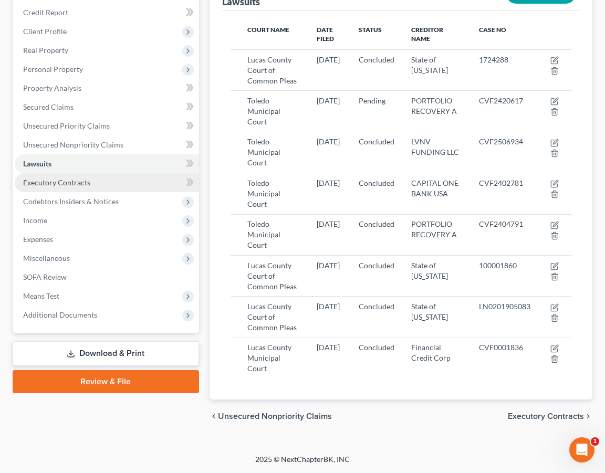
click at [104, 186] on link "Executory Contracts" at bounding box center [107, 182] width 184 height 19
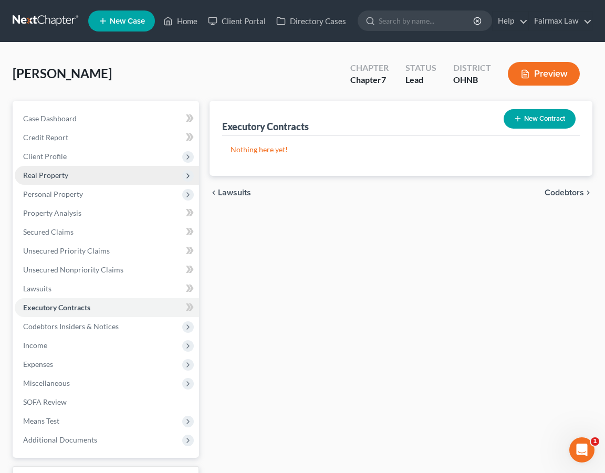
click at [109, 167] on span "Real Property" at bounding box center [107, 175] width 184 height 19
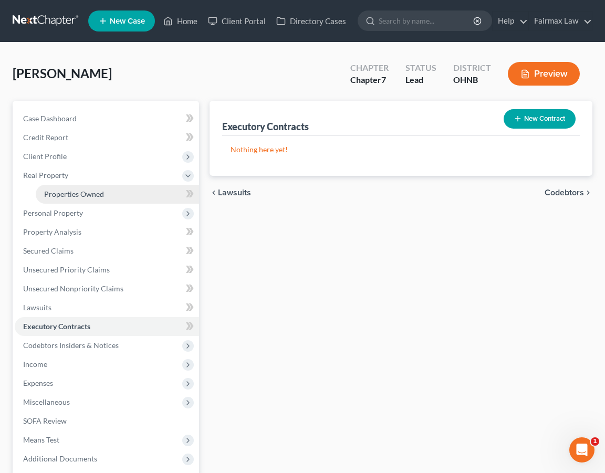
click at [106, 192] on link "Properties Owned" at bounding box center [117, 194] width 163 height 19
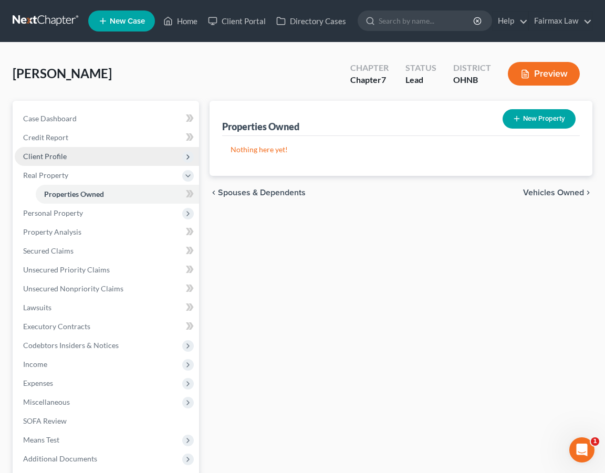
click at [118, 159] on span "Client Profile" at bounding box center [107, 156] width 184 height 19
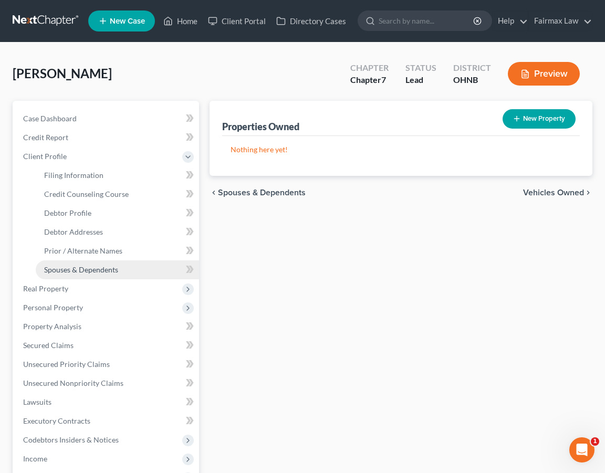
click at [100, 274] on span "Spouses & Dependents" at bounding box center [81, 269] width 74 height 9
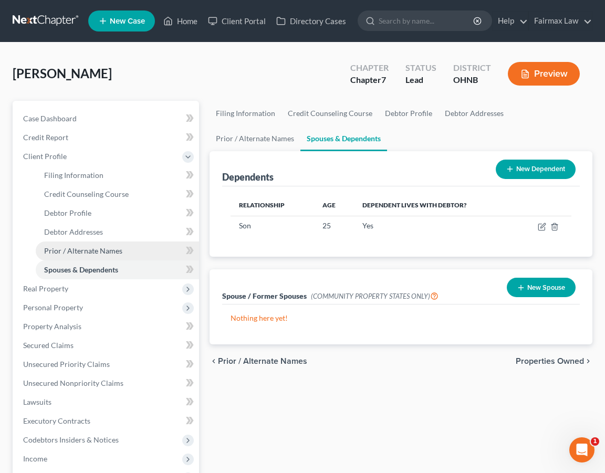
click at [97, 254] on span "Prior / Alternate Names" at bounding box center [83, 250] width 78 height 9
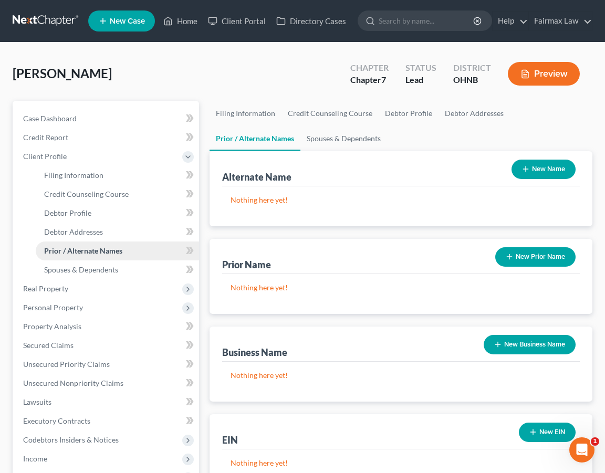
click at [98, 244] on link "Prior / Alternate Names" at bounding box center [117, 251] width 163 height 19
click at [97, 237] on link "Debtor Addresses" at bounding box center [117, 232] width 163 height 19
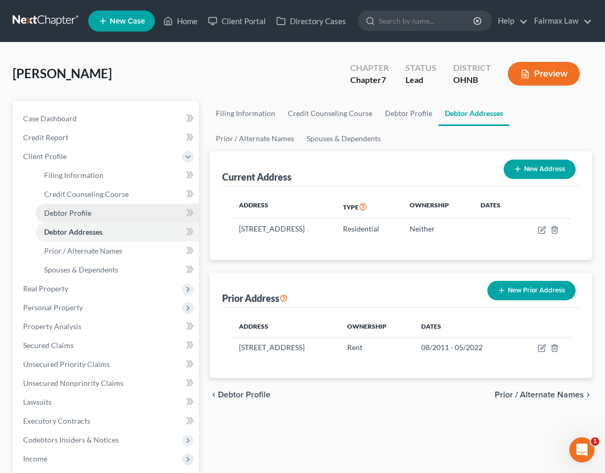
click at [103, 219] on link "Debtor Profile" at bounding box center [117, 213] width 163 height 19
select select "0"
select select "1"
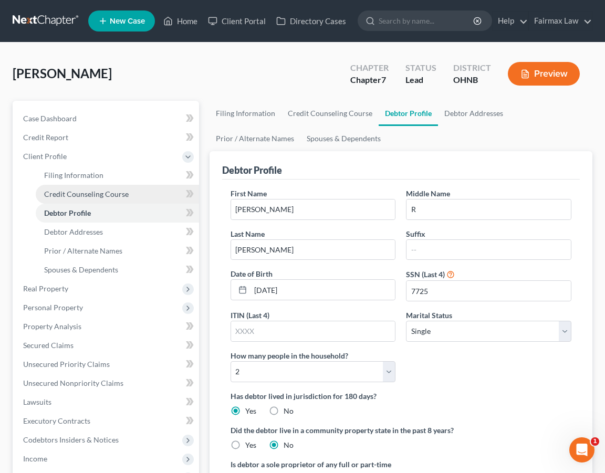
click at [111, 197] on span "Credit Counseling Course" at bounding box center [86, 194] width 85 height 9
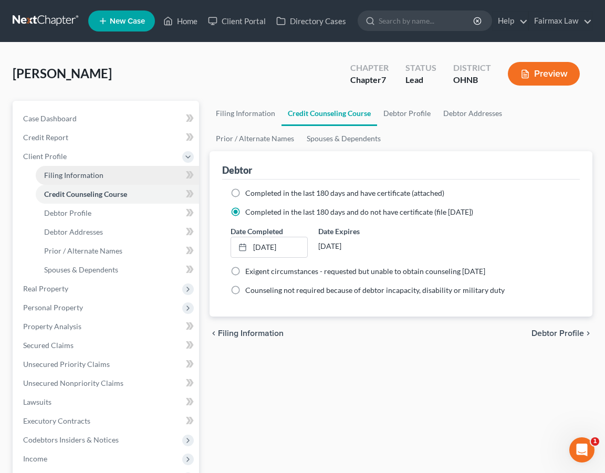
click at [110, 179] on link "Filing Information" at bounding box center [117, 175] width 163 height 19
select select "1"
select select "0"
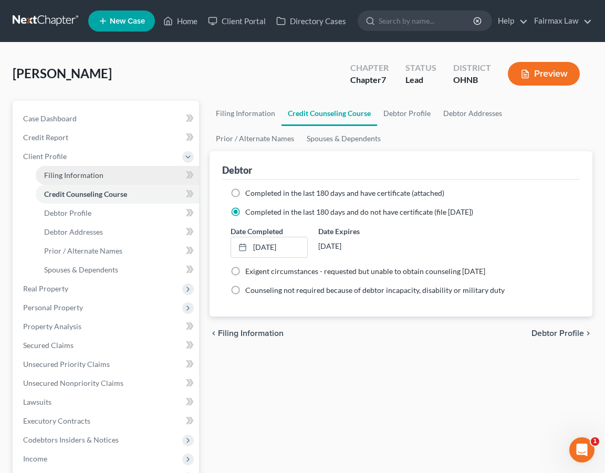
select select "36"
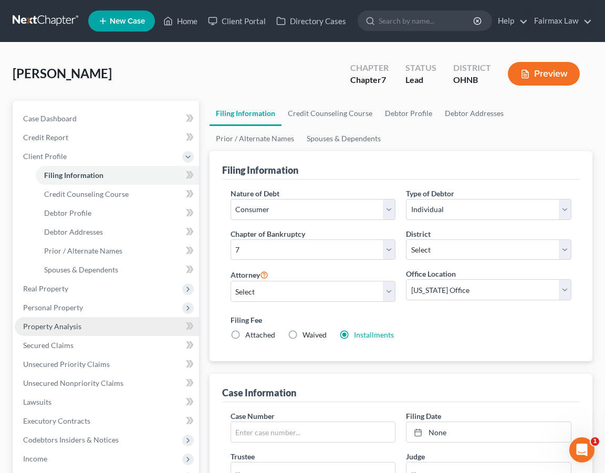
click at [79, 333] on link "Property Analysis" at bounding box center [107, 326] width 184 height 19
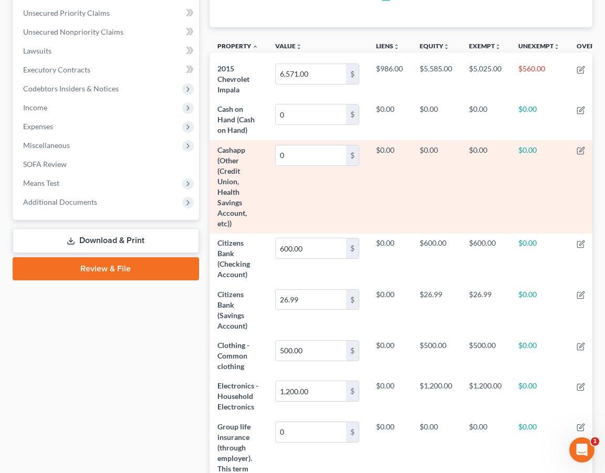
scroll to position [238, 0]
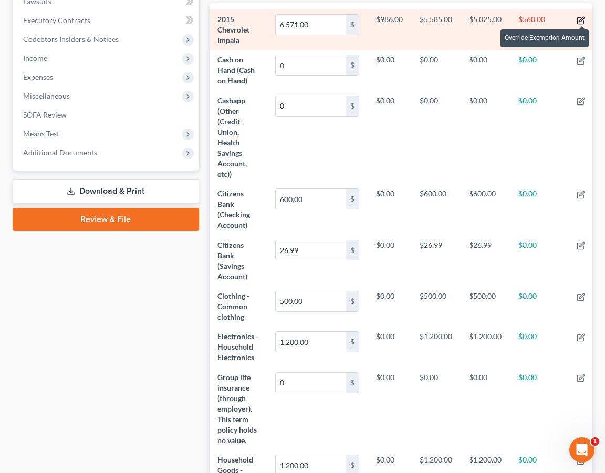
click at [584, 18] on icon "button" at bounding box center [582, 19] width 5 height 5
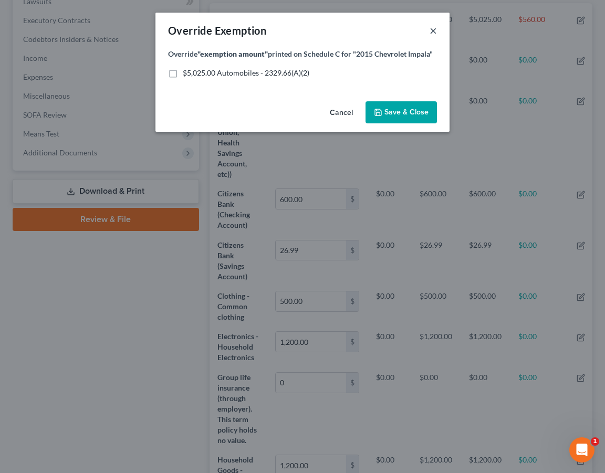
click at [433, 29] on button "×" at bounding box center [433, 30] width 7 height 13
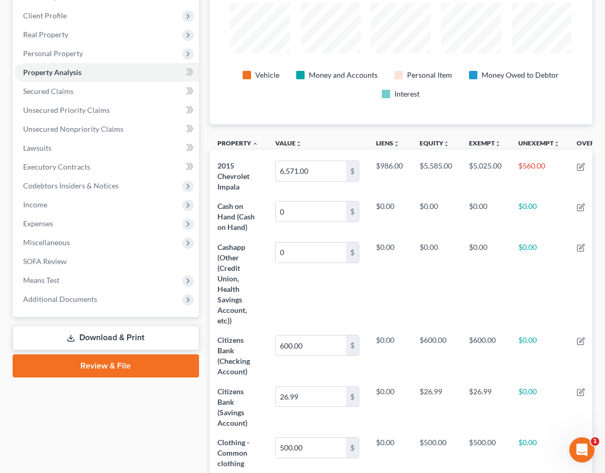
scroll to position [110, 0]
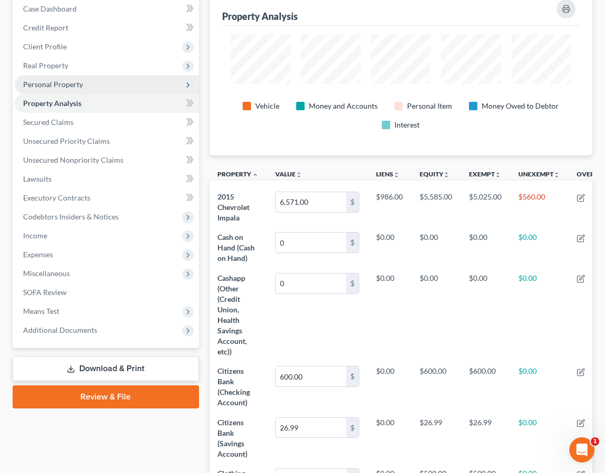
click at [54, 88] on span "Personal Property" at bounding box center [53, 84] width 60 height 9
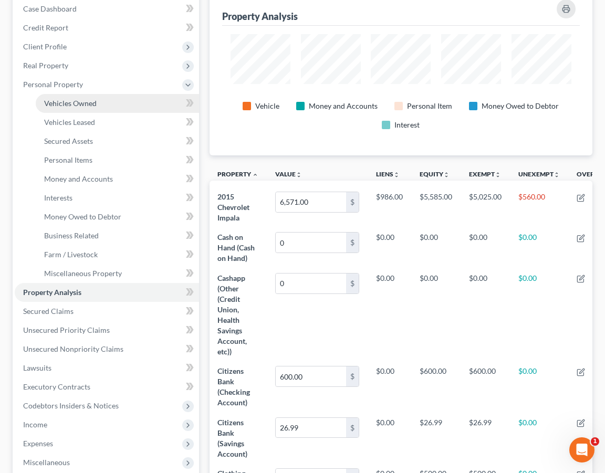
click at [67, 102] on span "Vehicles Owned" at bounding box center [70, 103] width 53 height 9
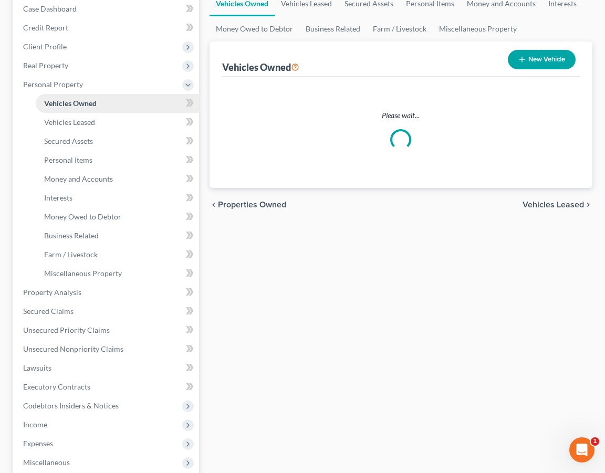
scroll to position [18, 0]
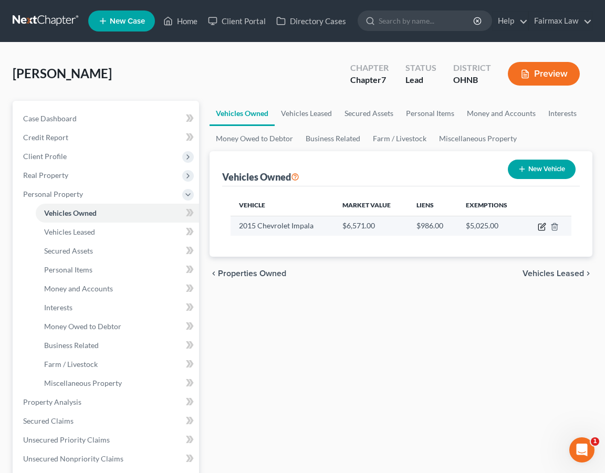
click at [540, 227] on icon "button" at bounding box center [542, 227] width 8 height 8
select select "0"
select select "11"
select select "1"
select select "0"
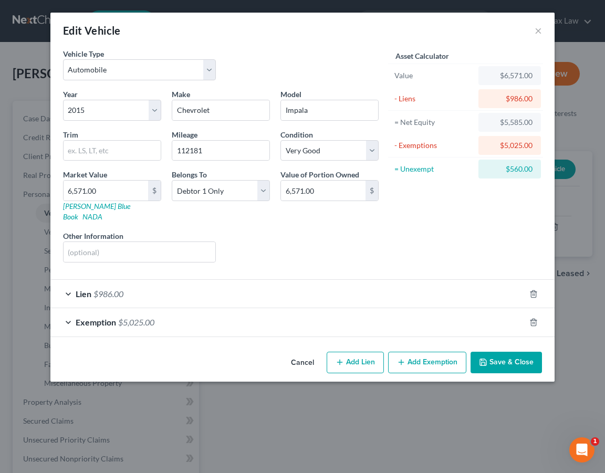
click at [415, 357] on button "Add Exemption" at bounding box center [427, 363] width 78 height 22
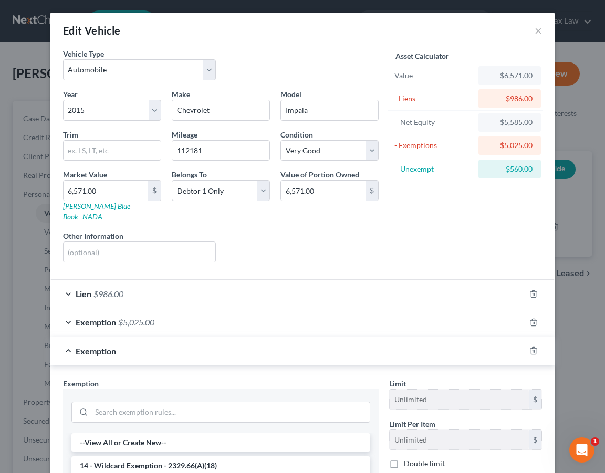
scroll to position [28, 0]
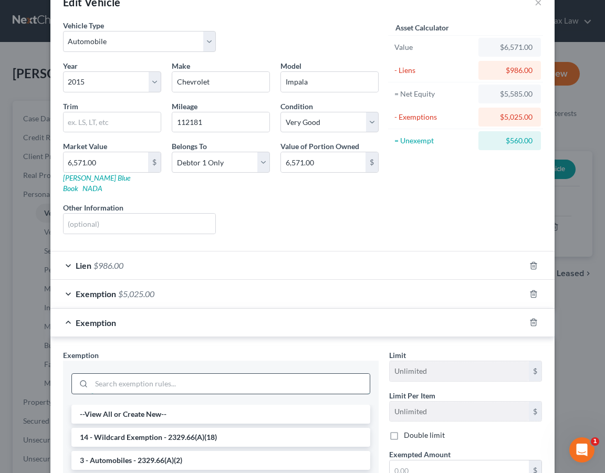
click at [326, 375] on input "search" at bounding box center [230, 384] width 278 height 20
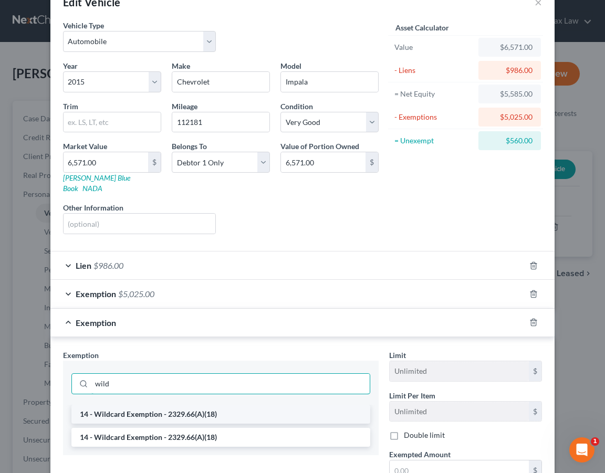
type input "wild"
click at [312, 406] on li "14 - Wildcard Exemption - 2329.66(A)(18)" at bounding box center [220, 414] width 299 height 19
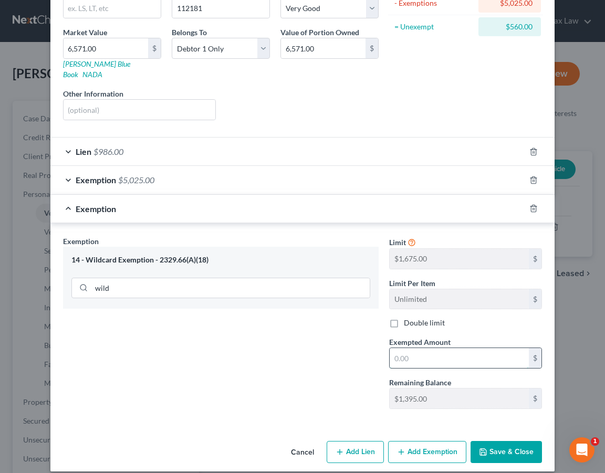
click at [404, 352] on input "text" at bounding box center [459, 358] width 139 height 20
type input "560.00"
click at [516, 447] on button "Save & Close" at bounding box center [506, 452] width 71 height 22
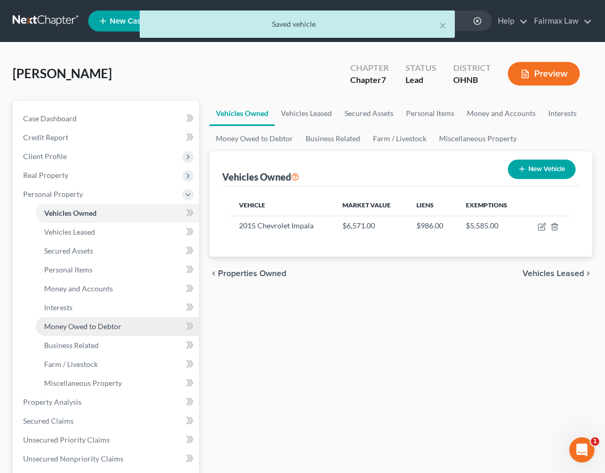
click at [92, 325] on span "Money Owed to Debtor" at bounding box center [82, 326] width 77 height 9
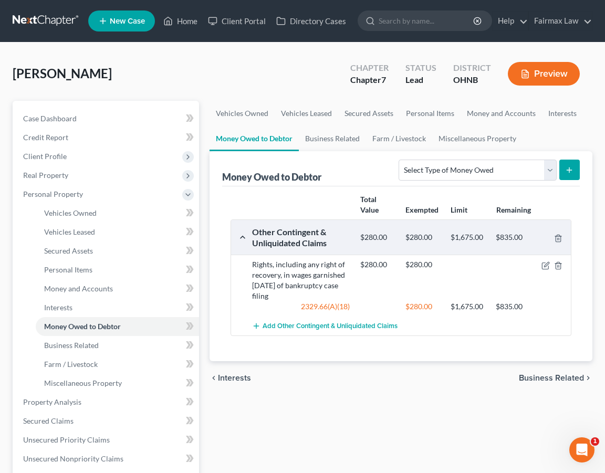
click at [570, 176] on button "submit" at bounding box center [570, 170] width 20 height 20
select select "expected_tax_refund"
click at [569, 171] on icon "submit" at bounding box center [569, 170] width 8 height 8
select select "0"
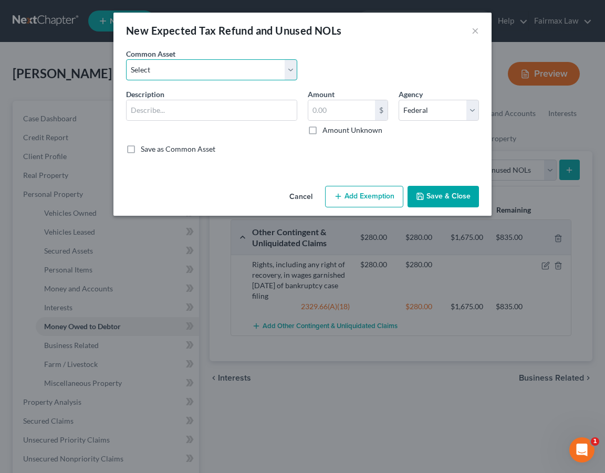
select select "1"
type input "Potential 2025 tax refunds - estimated and prorated for October"
type input "2,009.16"
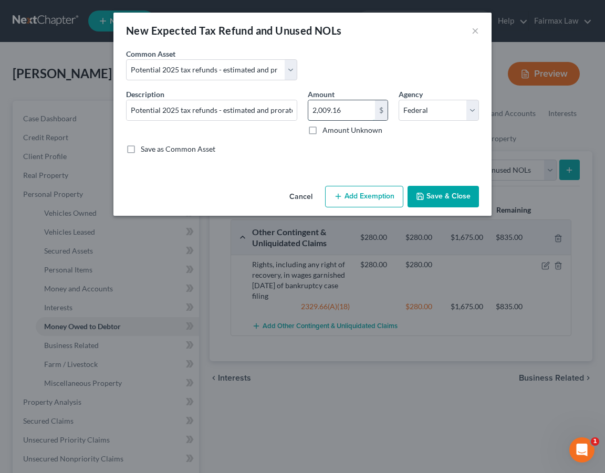
click at [360, 107] on input "2,009.16" at bounding box center [341, 110] width 67 height 20
drag, startPoint x: 360, startPoint y: 107, endPoint x: 257, endPoint y: 106, distance: 103.0
click at [257, 107] on div "Description * Potential 2025 tax refunds - estimated and prorated for October A…" at bounding box center [303, 126] width 364 height 74
type input "3,878.00"
click at [388, 195] on button "Add Exemption" at bounding box center [364, 197] width 78 height 22
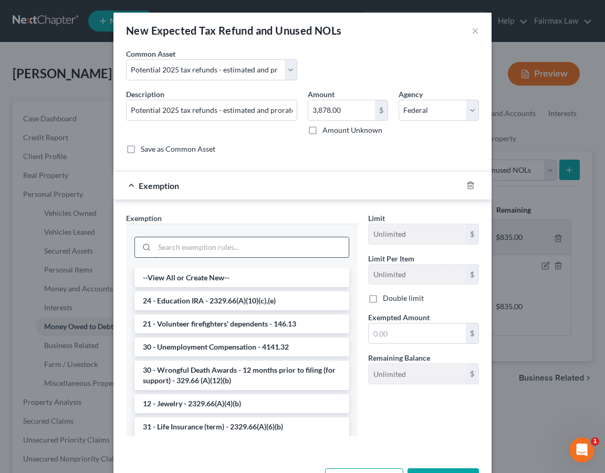
click at [273, 251] on input "search" at bounding box center [251, 247] width 194 height 20
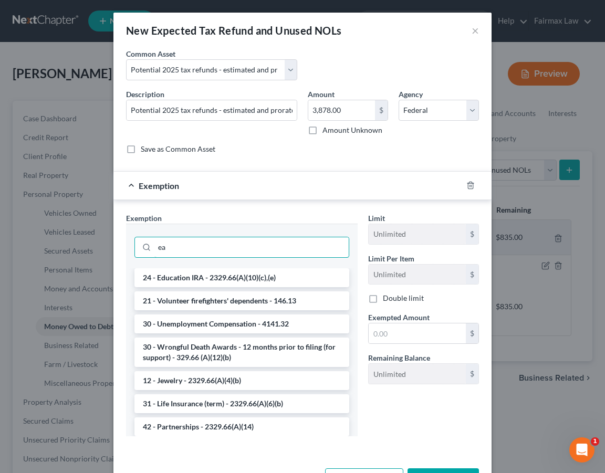
type input "e"
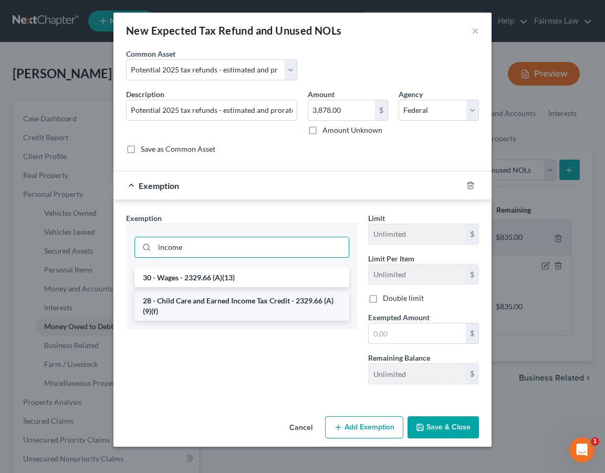
type input "income"
click at [291, 313] on li "28 - Child Care and Earned Income Tax Credit - 2329.66 (A)(9)(f)" at bounding box center [242, 306] width 215 height 29
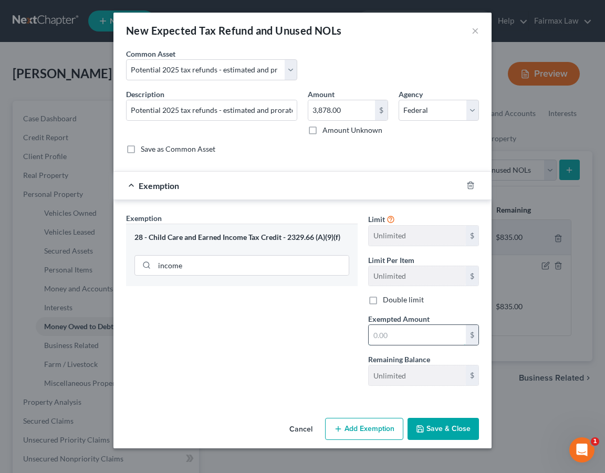
click at [406, 334] on input "text" at bounding box center [417, 335] width 97 height 20
type input "1,849.00"
click at [374, 426] on button "Add Exemption" at bounding box center [364, 429] width 78 height 22
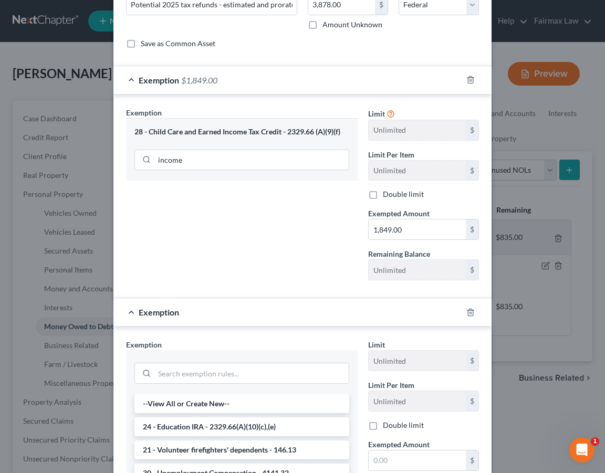
scroll to position [107, 0]
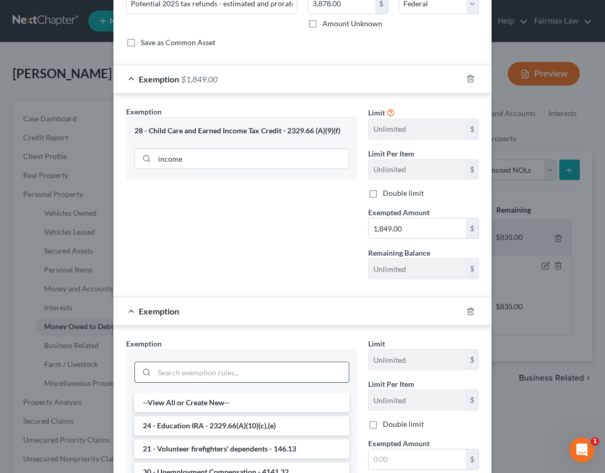
click at [253, 378] on input "search" at bounding box center [251, 373] width 194 height 20
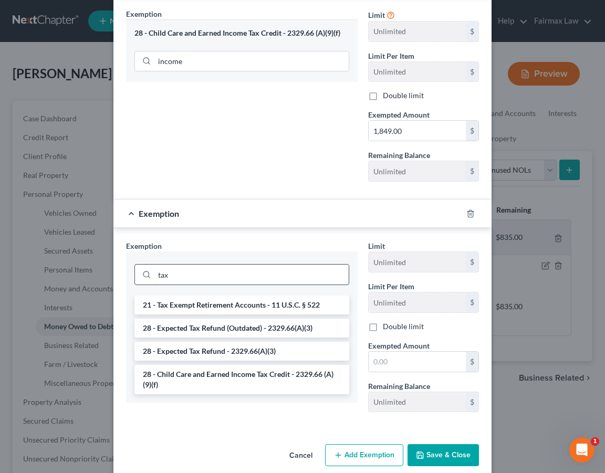
scroll to position [208, 0]
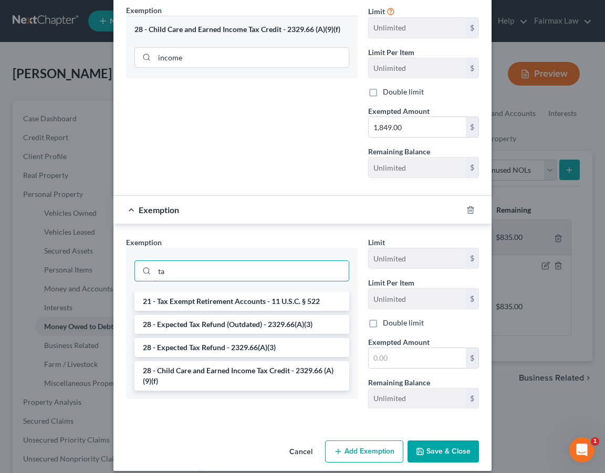
type input "t"
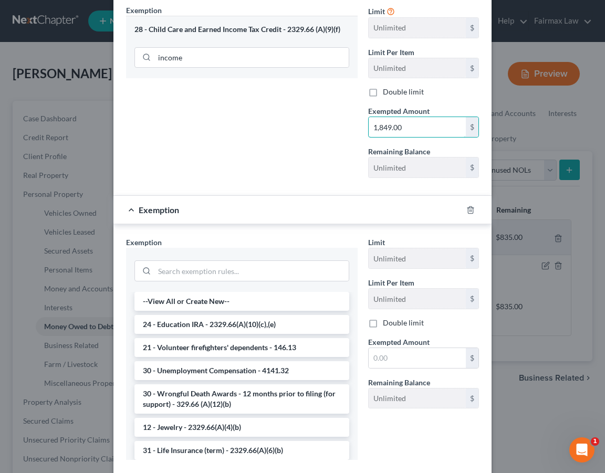
drag, startPoint x: 431, startPoint y: 130, endPoint x: 288, endPoint y: 129, distance: 142.9
click at [288, 129] on div "Exemption Set must be selected for CA. Exemption * 28 - Child Care and Earned I…" at bounding box center [303, 96] width 364 height 182
type input "2,636.00"
click at [266, 255] on div at bounding box center [242, 270] width 232 height 44
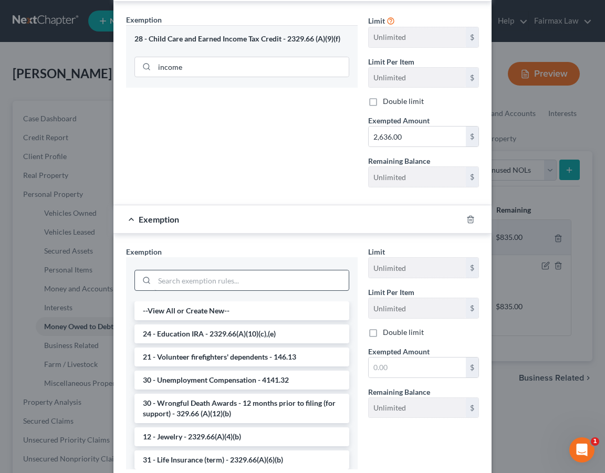
scroll to position [200, 0]
click at [278, 285] on input "search" at bounding box center [251, 280] width 194 height 20
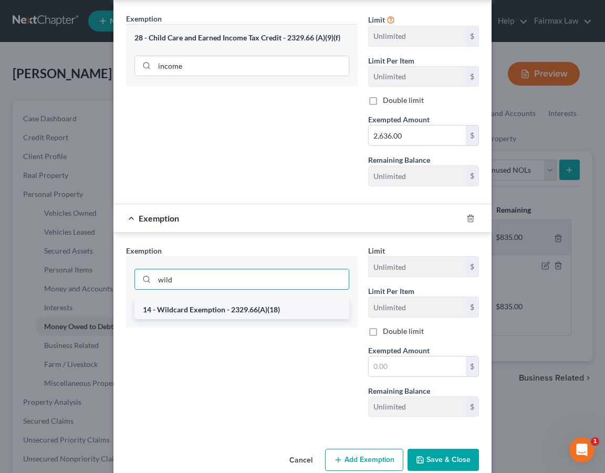
type input "wild"
click at [268, 313] on li "14 - Wildcard Exemption - 2329.66(A)(18)" at bounding box center [242, 310] width 215 height 19
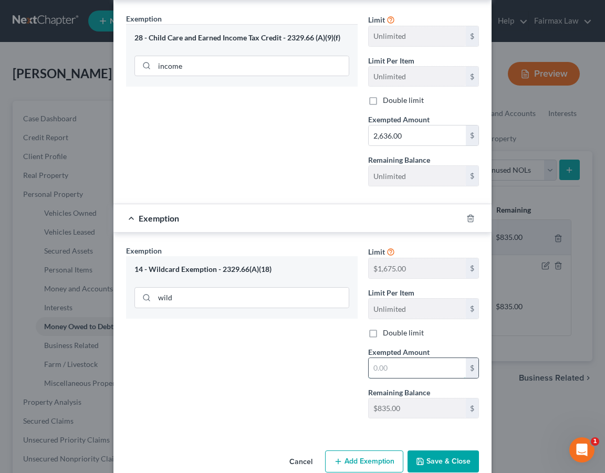
click at [381, 374] on input "text" at bounding box center [417, 368] width 97 height 20
type input "835.00"
click at [449, 461] on button "Save & Close" at bounding box center [443, 462] width 71 height 22
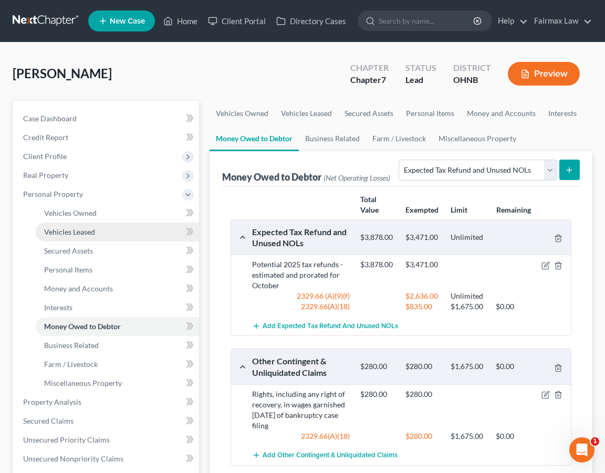
click at [108, 224] on link "Vehicles Leased" at bounding box center [117, 232] width 163 height 19
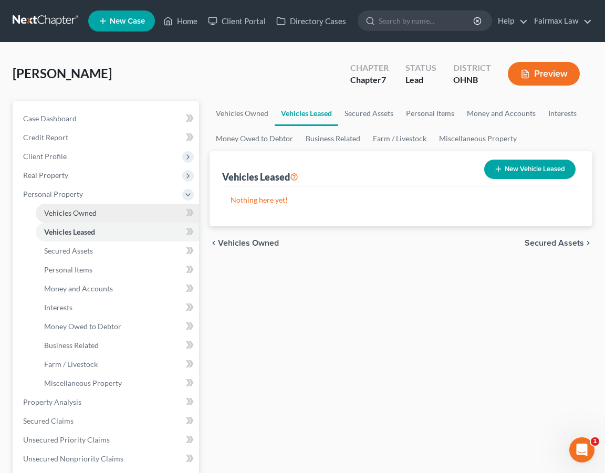
click at [110, 214] on link "Vehicles Owned" at bounding box center [117, 213] width 163 height 19
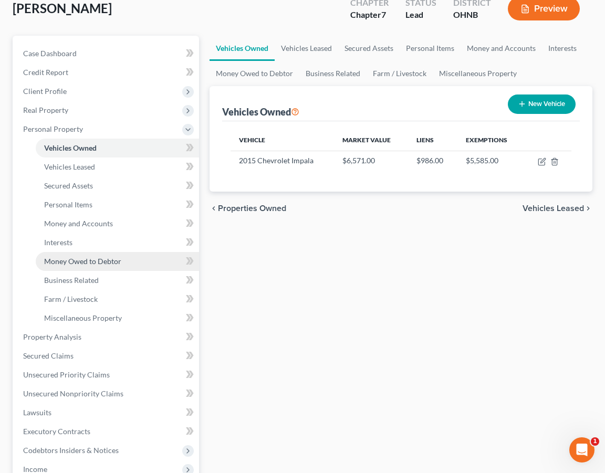
scroll to position [103, 0]
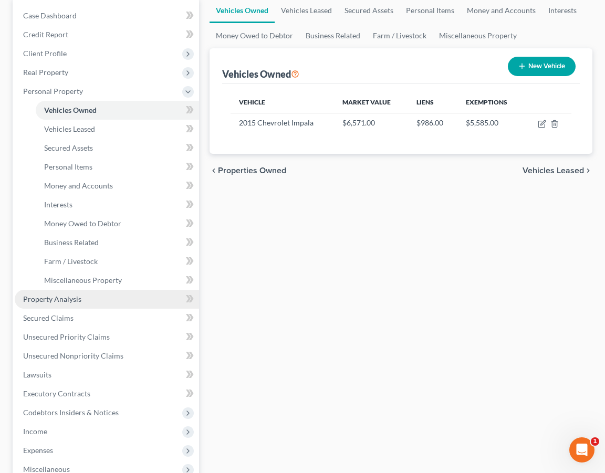
click at [82, 297] on link "Property Analysis" at bounding box center [107, 299] width 184 height 19
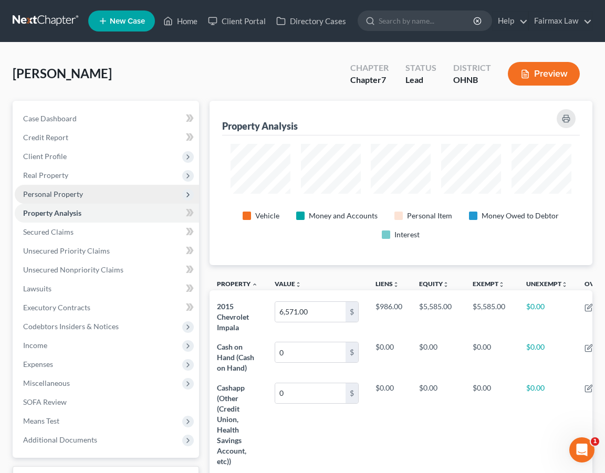
click at [91, 195] on span "Personal Property" at bounding box center [107, 194] width 184 height 19
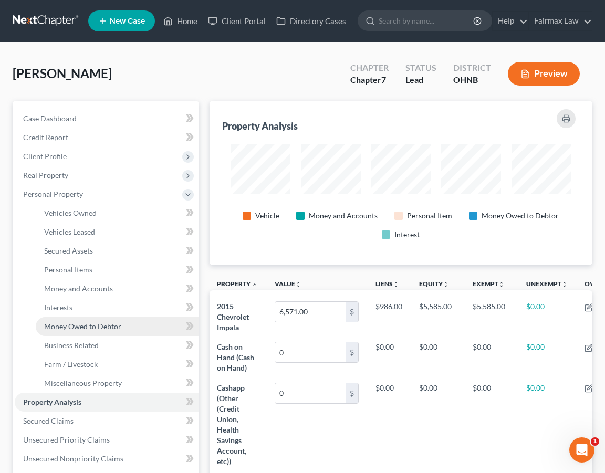
click at [91, 328] on span "Money Owed to Debtor" at bounding box center [82, 326] width 77 height 9
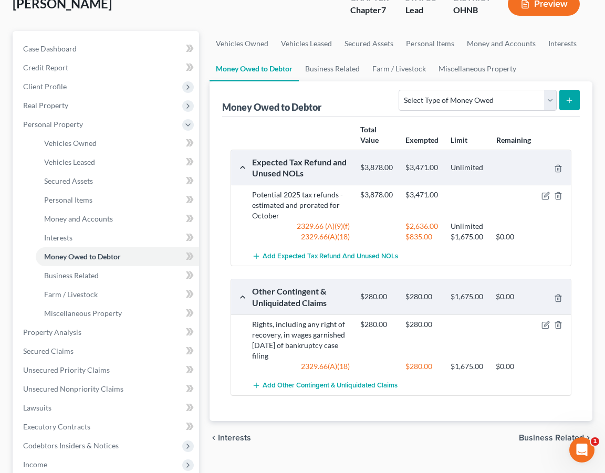
scroll to position [75, 0]
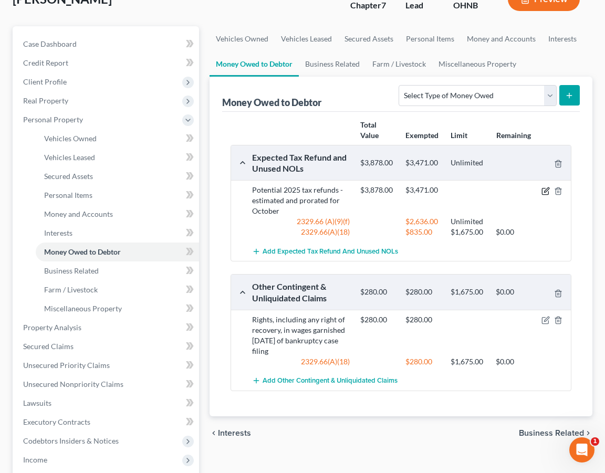
click at [544, 190] on icon "button" at bounding box center [546, 191] width 8 height 8
select select "0"
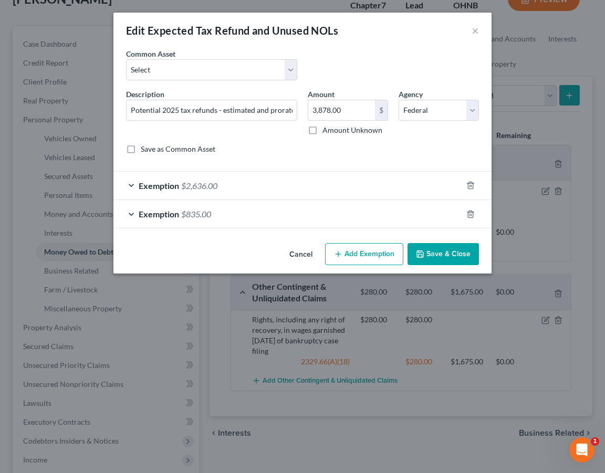
click at [345, 262] on button "Add Exemption" at bounding box center [364, 254] width 78 height 22
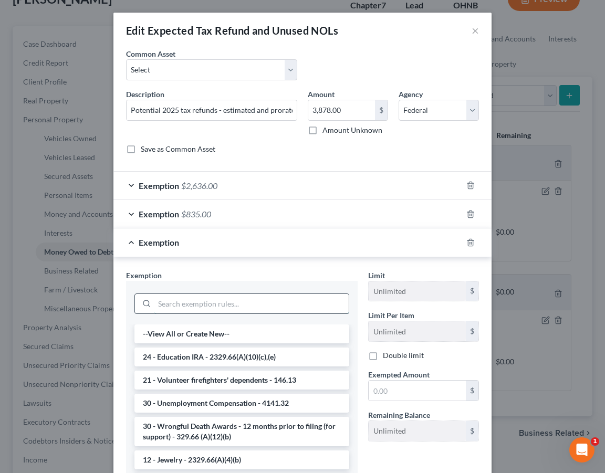
click at [260, 304] on input "search" at bounding box center [251, 304] width 194 height 20
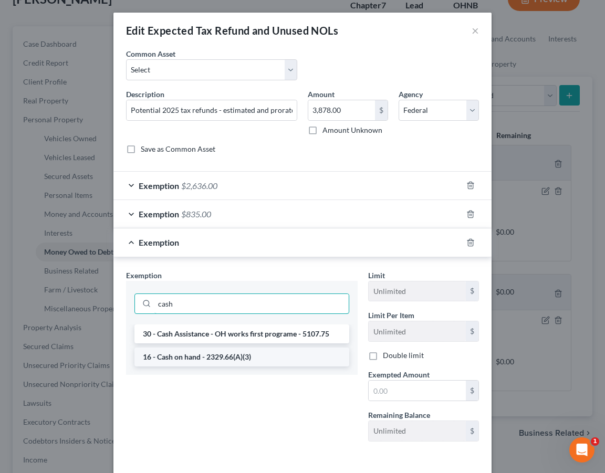
type input "cash"
click at [249, 351] on li "16 - Cash on hand - 2329.66(A)(3)" at bounding box center [242, 357] width 215 height 19
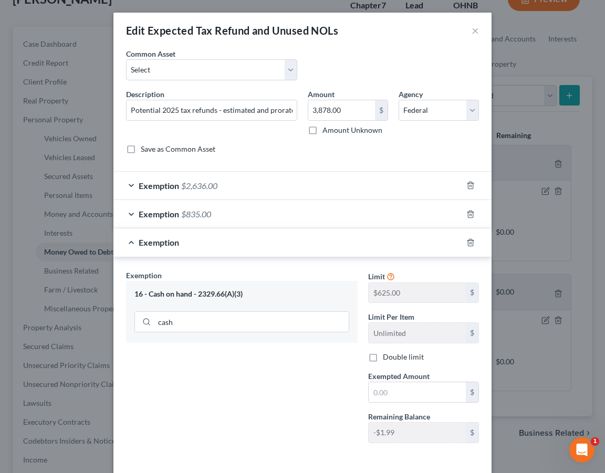
scroll to position [44, 0]
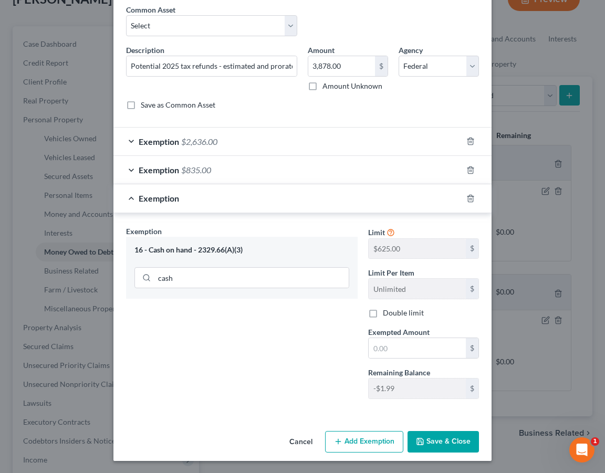
click at [311, 439] on button "Cancel" at bounding box center [301, 442] width 40 height 21
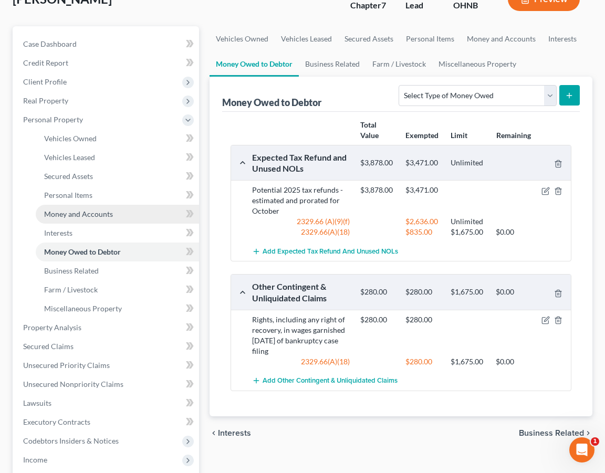
click at [113, 218] on link "Money and Accounts" at bounding box center [117, 214] width 163 height 19
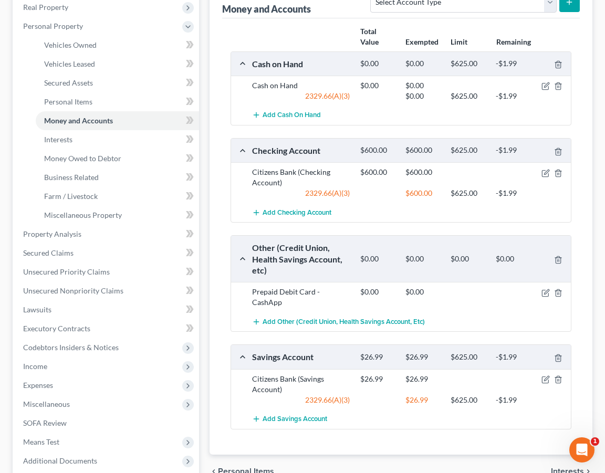
scroll to position [168, 0]
click at [544, 173] on icon "button" at bounding box center [546, 173] width 8 height 8
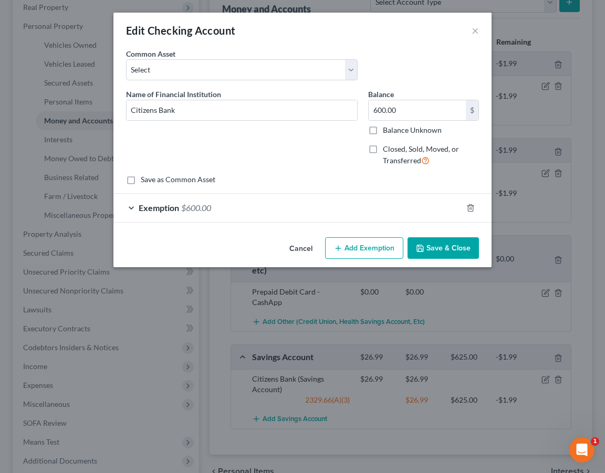
click at [327, 201] on div "Exemption $600.00" at bounding box center [287, 208] width 349 height 28
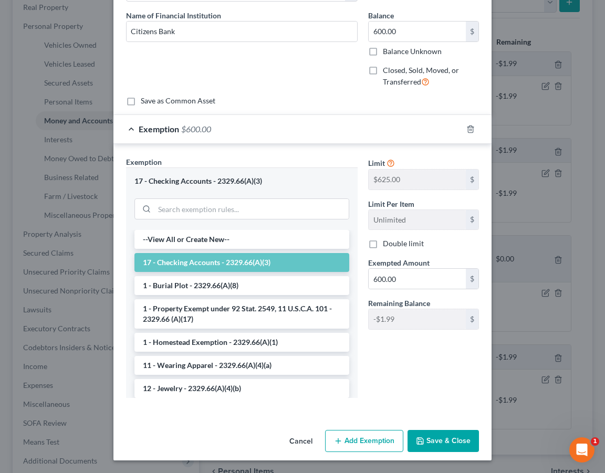
scroll to position [78, 0]
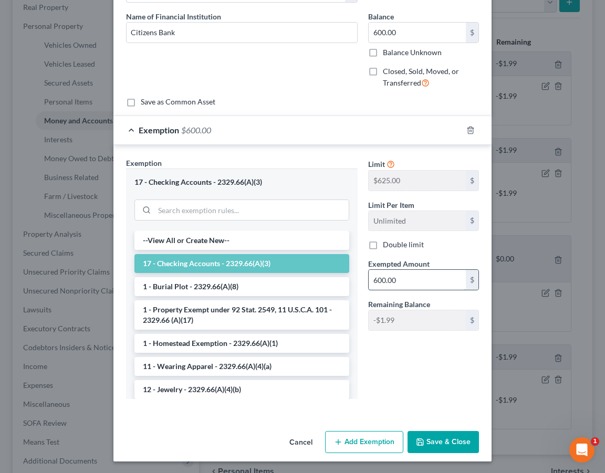
click at [406, 276] on input "600.00" at bounding box center [417, 280] width 97 height 20
type input "6"
type input "598.01"
click at [428, 440] on button "Save & Close" at bounding box center [443, 442] width 71 height 22
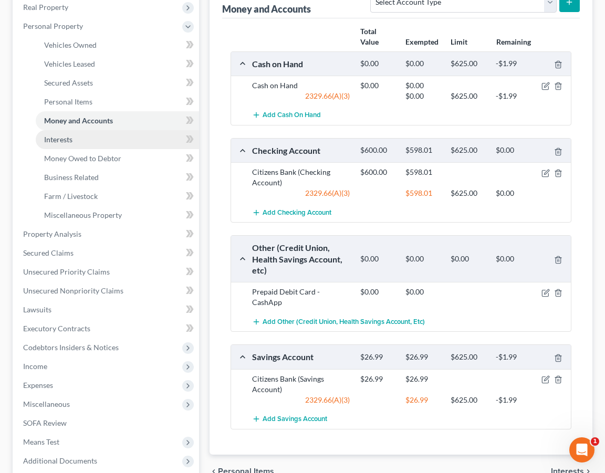
click at [127, 144] on link "Interests" at bounding box center [117, 139] width 163 height 19
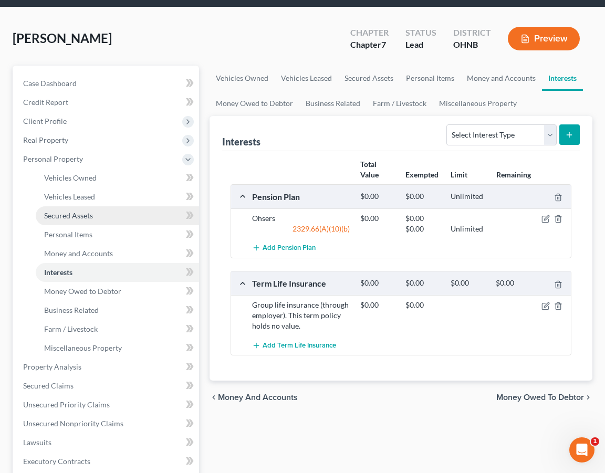
scroll to position [38, 0]
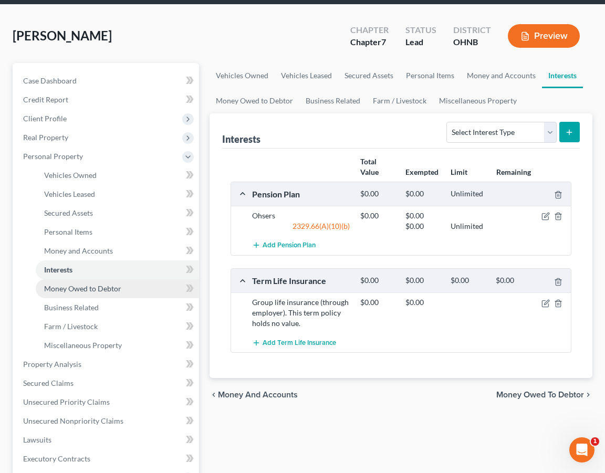
click at [107, 291] on span "Money Owed to Debtor" at bounding box center [82, 288] width 77 height 9
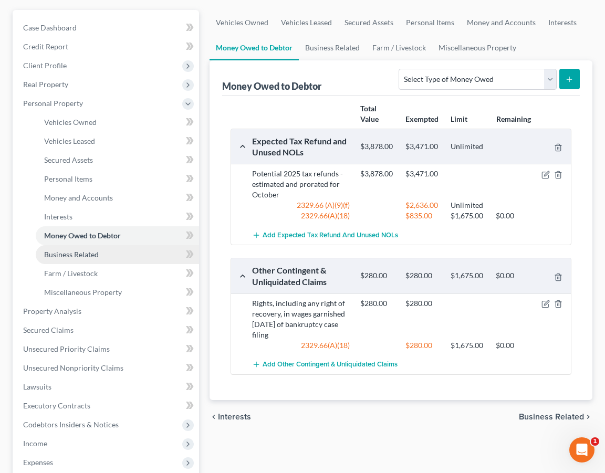
click at [105, 256] on link "Business Related" at bounding box center [117, 254] width 163 height 19
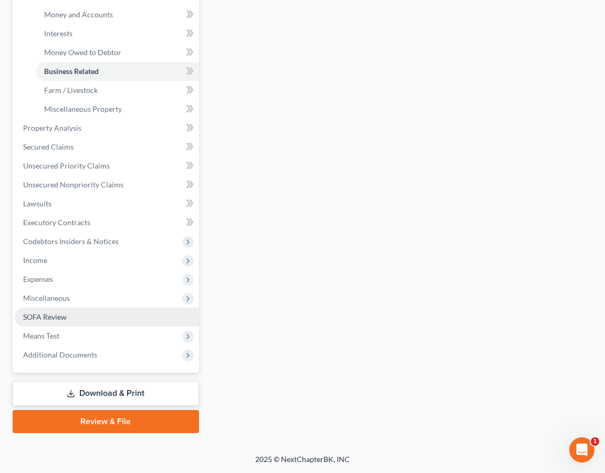
click at [85, 317] on link "SOFA Review" at bounding box center [107, 317] width 184 height 19
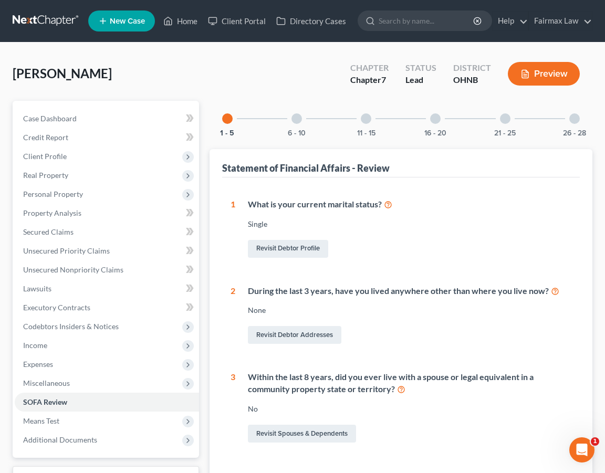
click at [566, 127] on div "26 - 28" at bounding box center [575, 119] width 36 height 36
